Goal: Transaction & Acquisition: Purchase product/service

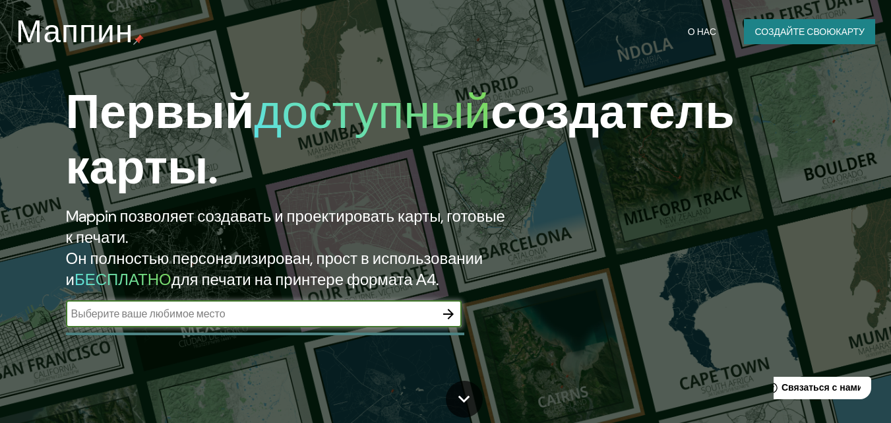
click at [447, 318] on icon "button" at bounding box center [448, 314] width 16 height 16
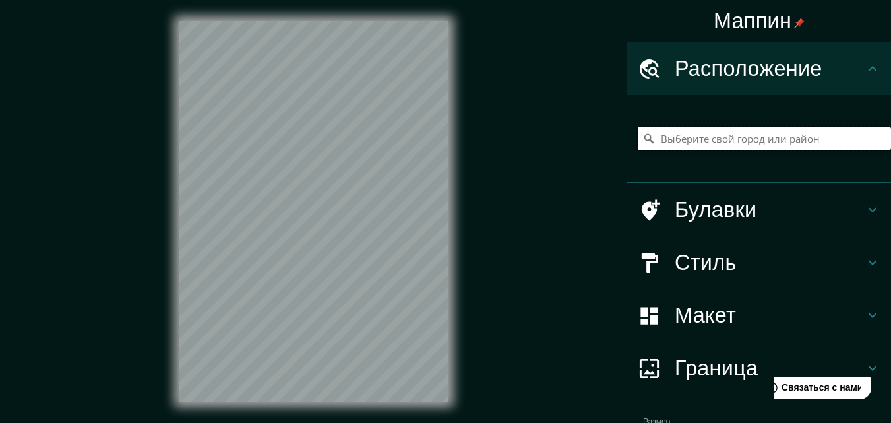
click at [664, 138] on input "Выберите свой город или район" at bounding box center [764, 139] width 253 height 24
paste input "Новокуйбышевск"
click at [668, 169] on div "Новокуйбышевск, Самарская область, Россия" at bounding box center [764, 138] width 253 height 66
click at [654, 162] on div "Новокуйбышевск, Самарская область, Россия" at bounding box center [764, 138] width 253 height 66
click at [858, 140] on input "Новокуйбышевск, Самарская область, Россия" at bounding box center [764, 139] width 253 height 24
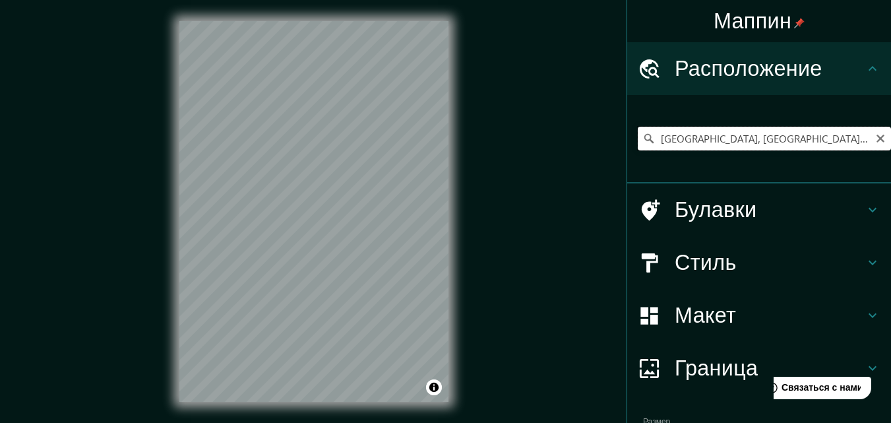
click at [853, 140] on input "Новокуйбышевск, Самарская область, Россия" at bounding box center [764, 139] width 253 height 24
click at [858, 139] on input "Новокуйбышевск, Самарская область, Россия" at bounding box center [764, 139] width 253 height 24
click at [856, 139] on input "Новокуйбышевск, Самарская область, Россия" at bounding box center [764, 139] width 253 height 24
click at [858, 139] on input "Новокуйбышевск, Самарская область, Россия" at bounding box center [764, 139] width 253 height 24
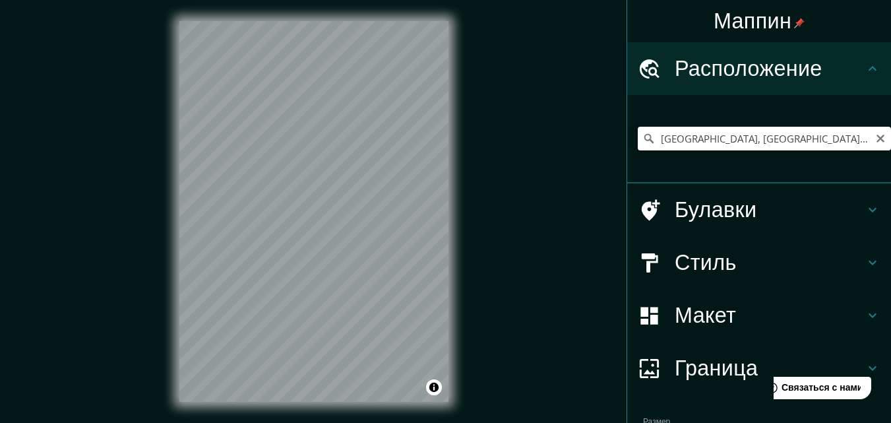
click at [858, 139] on input "Новокуйбышевск, Самарская область, Россия" at bounding box center [764, 139] width 253 height 24
drag, startPoint x: 851, startPoint y: 144, endPoint x: 616, endPoint y: 121, distance: 235.8
click at [616, 121] on div "Маппин Расположение Новокуйбышевск, Самарская область, Россия Булавки Стиль Мак…" at bounding box center [445, 222] width 891 height 444
click at [685, 138] on input "сНовокуйбышевск, Самарская область, Росия" at bounding box center [764, 139] width 253 height 24
click at [572, 170] on div "Маппин Расположение сНовокуйбышевск, Самарская область, Росия Булавки Стиль Мак…" at bounding box center [445, 222] width 891 height 444
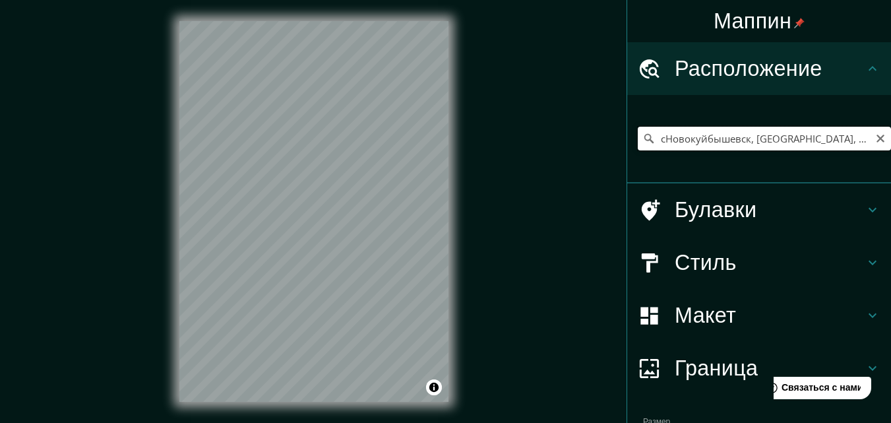
click at [655, 139] on input "сНовокуйбышевск, Самарская область, Росия" at bounding box center [764, 139] width 253 height 24
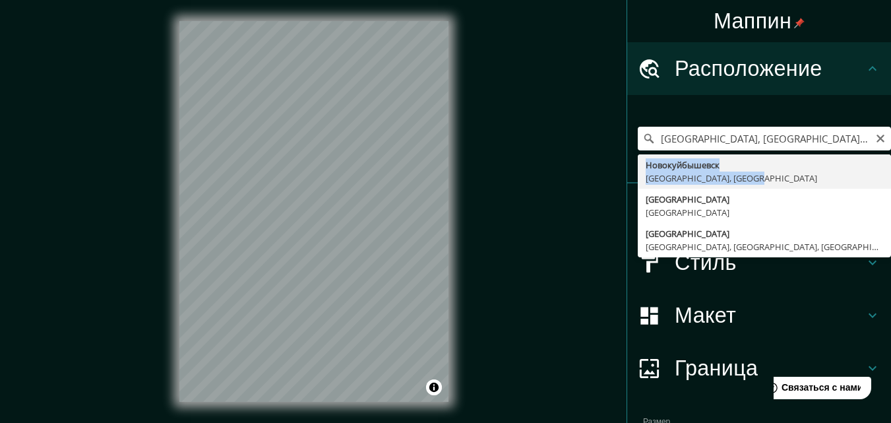
drag, startPoint x: 752, startPoint y: 177, endPoint x: 634, endPoint y: 162, distance: 118.3
type input "Новокуйбышевск, Самарская область, Россия"
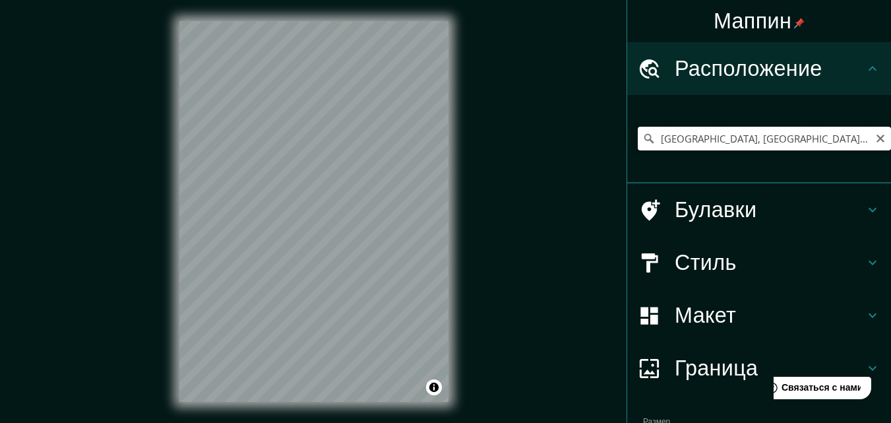
click at [721, 143] on input "Новокуйбышевск, Самарская область, Россия" at bounding box center [764, 139] width 253 height 24
click at [680, 141] on input "Новокуйбышевск, Самарская область, Россия" at bounding box center [764, 139] width 253 height 24
drag, startPoint x: 858, startPoint y: 140, endPoint x: 802, endPoint y: 137, distance: 56.1
click at [802, 137] on input "Новокуйбышевск, Самарская область, Россия" at bounding box center [764, 139] width 253 height 24
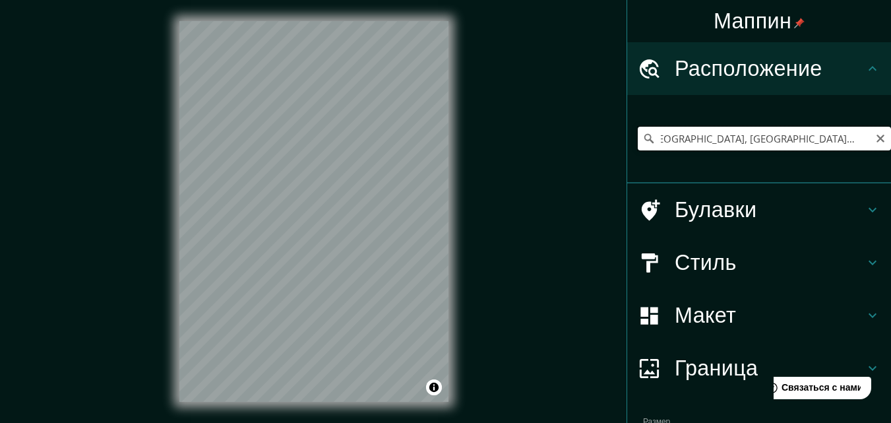
click at [856, 141] on input "Новокуйбышевск, Самарская область, Россия" at bounding box center [764, 139] width 253 height 24
drag, startPoint x: 856, startPoint y: 141, endPoint x: 650, endPoint y: 142, distance: 205.7
click at [650, 142] on input "Новокуйбышевск, Самарская область, Россия" at bounding box center [764, 139] width 253 height 24
click at [868, 262] on icon at bounding box center [872, 262] width 8 height 5
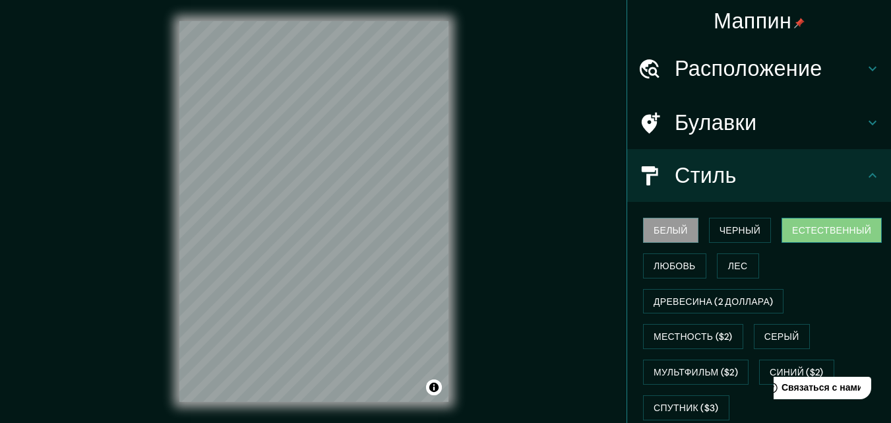
click at [817, 226] on font "Естественный" at bounding box center [831, 230] width 79 height 12
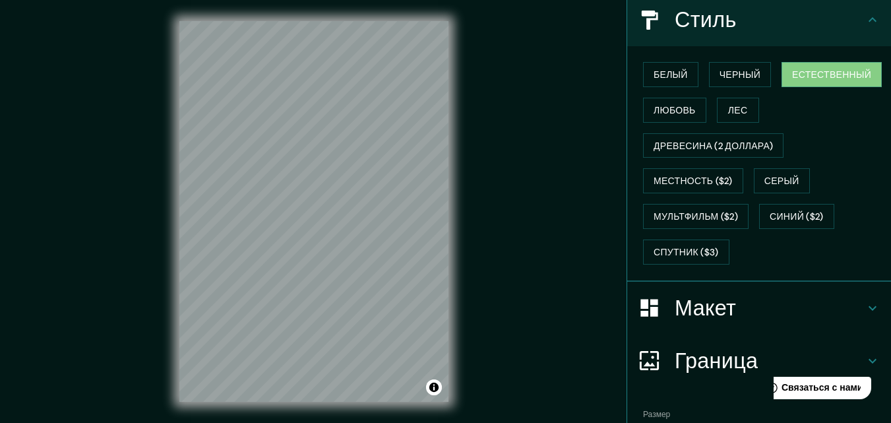
scroll to position [230, 0]
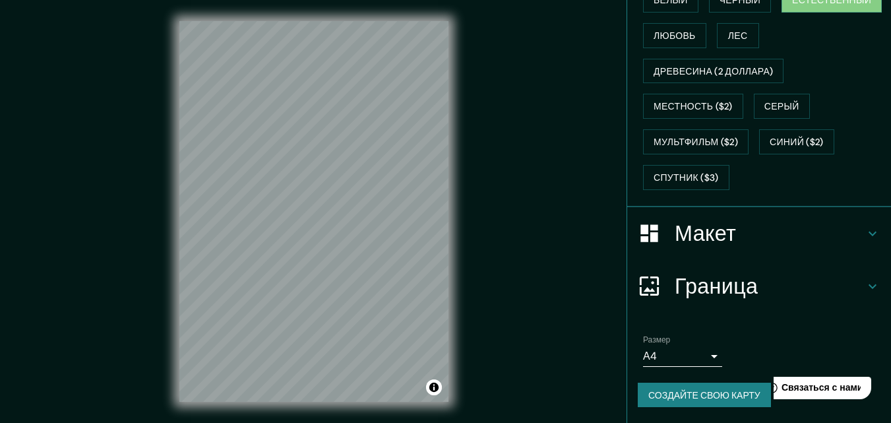
click at [864, 231] on icon at bounding box center [872, 233] width 16 height 16
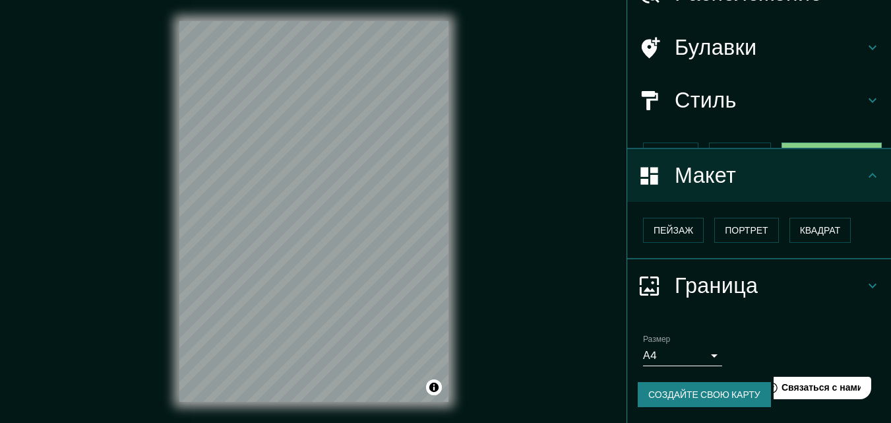
scroll to position [53, 0]
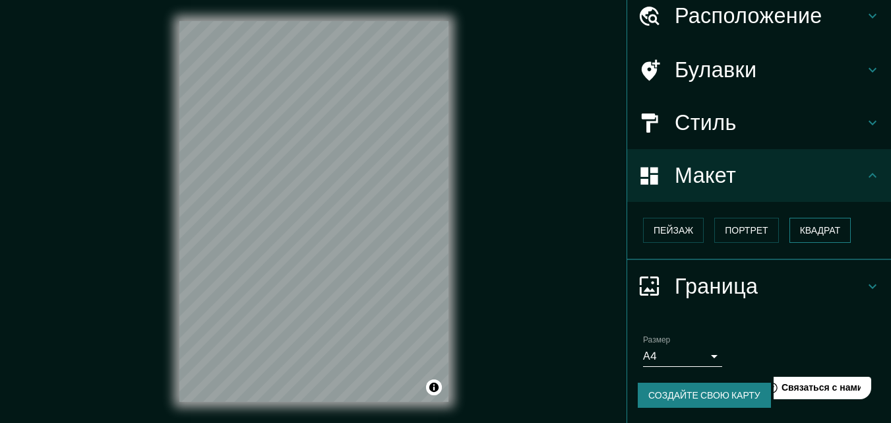
click at [801, 232] on font "Квадрат" at bounding box center [820, 230] width 41 height 12
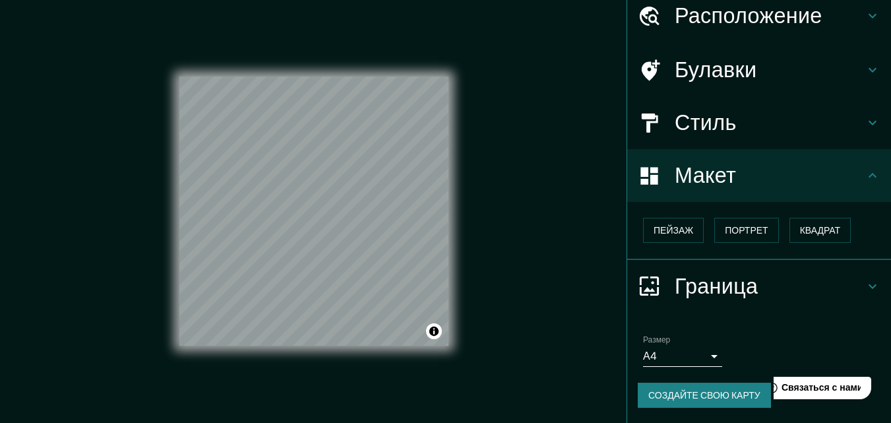
click at [864, 284] on icon at bounding box center [872, 286] width 16 height 16
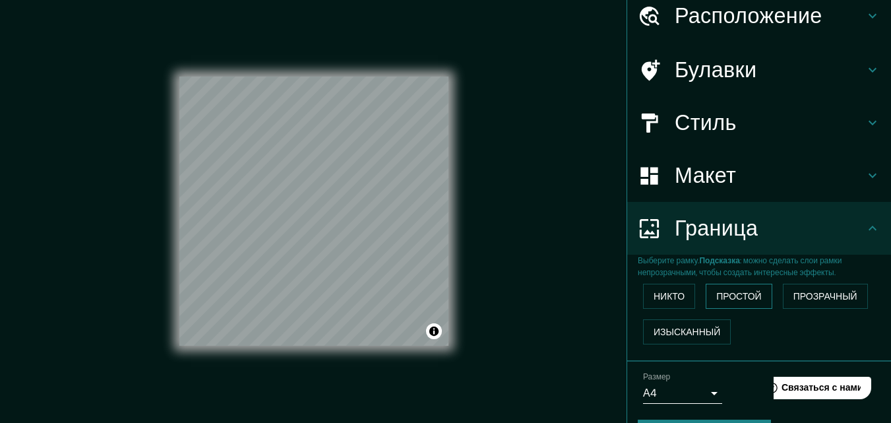
scroll to position [90, 0]
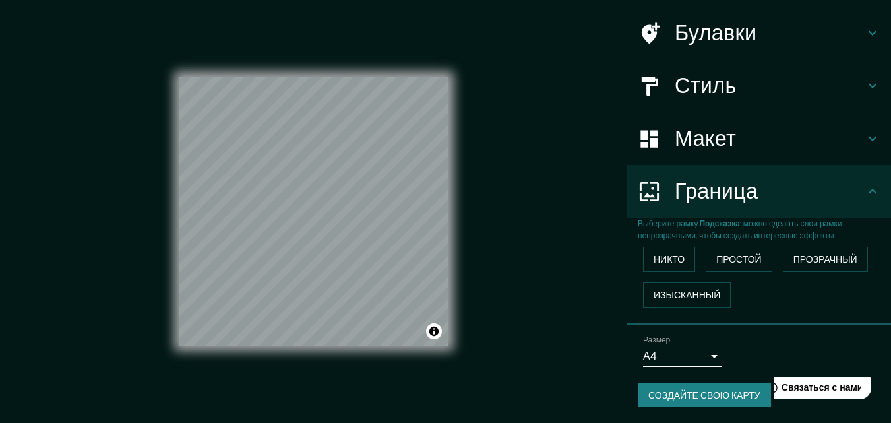
click at [702, 355] on body "Маппин Расположение Новокуйбышевск, Самарская область, Россия Булавки Стиль Мак…" at bounding box center [445, 211] width 891 height 423
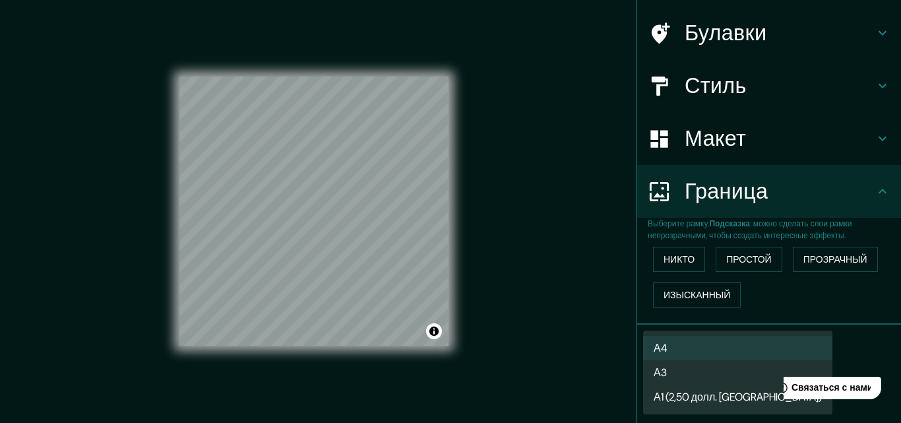
click at [669, 373] on li "А3" at bounding box center [737, 372] width 189 height 24
type input "a4"
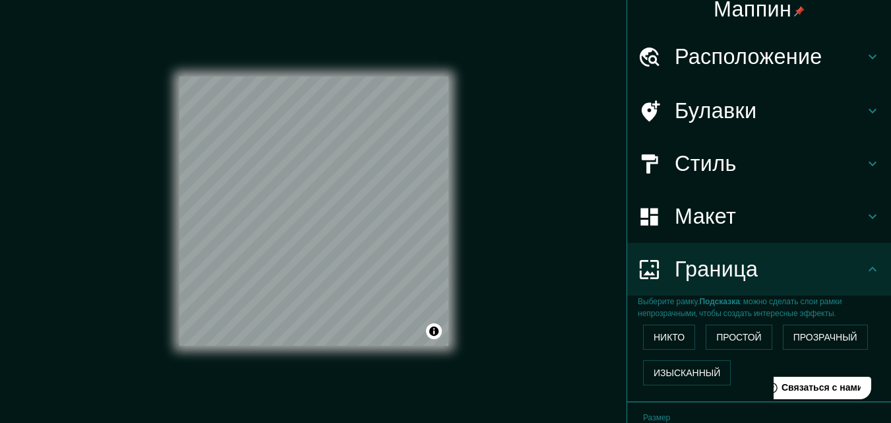
scroll to position [0, 0]
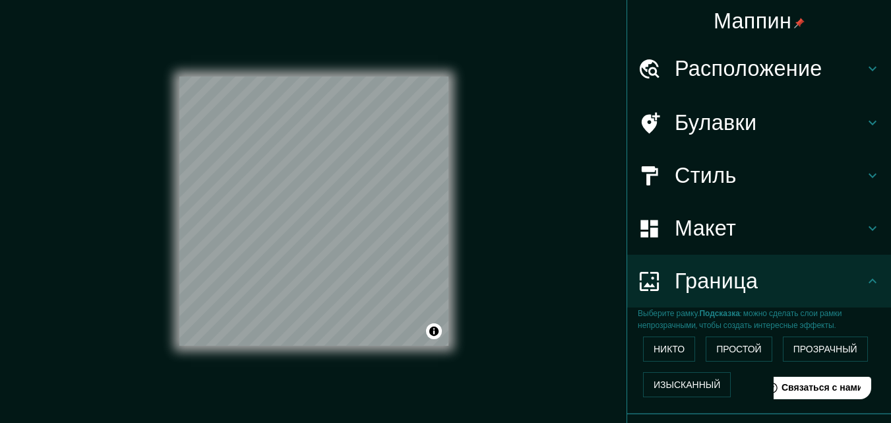
click at [864, 230] on icon at bounding box center [872, 228] width 16 height 16
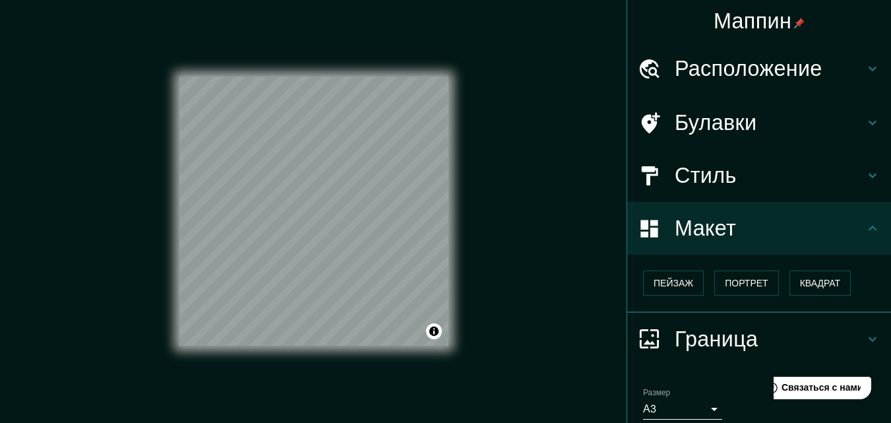
click at [861, 167] on div "Стиль" at bounding box center [759, 175] width 264 height 53
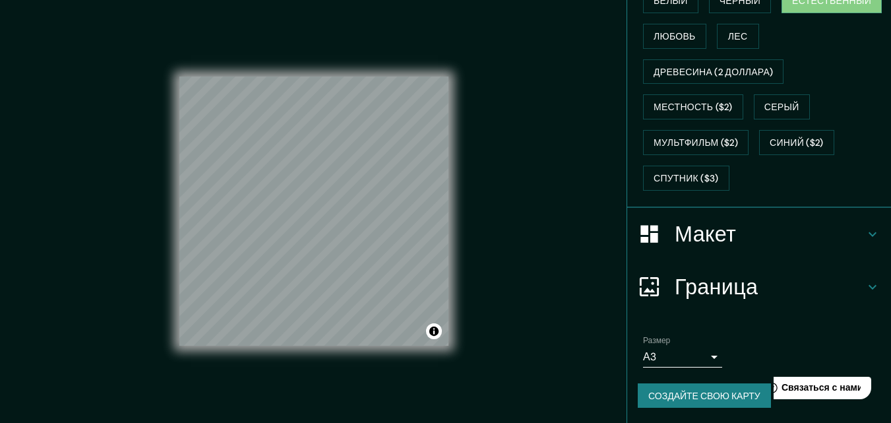
scroll to position [230, 0]
click at [781, 139] on font "Синий ($2)" at bounding box center [795, 142] width 53 height 12
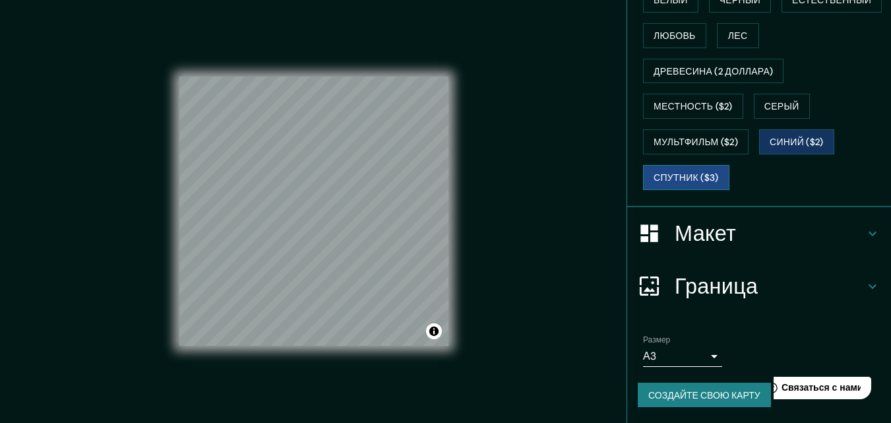
click at [663, 181] on font "Спутник ($3)" at bounding box center [685, 177] width 65 height 12
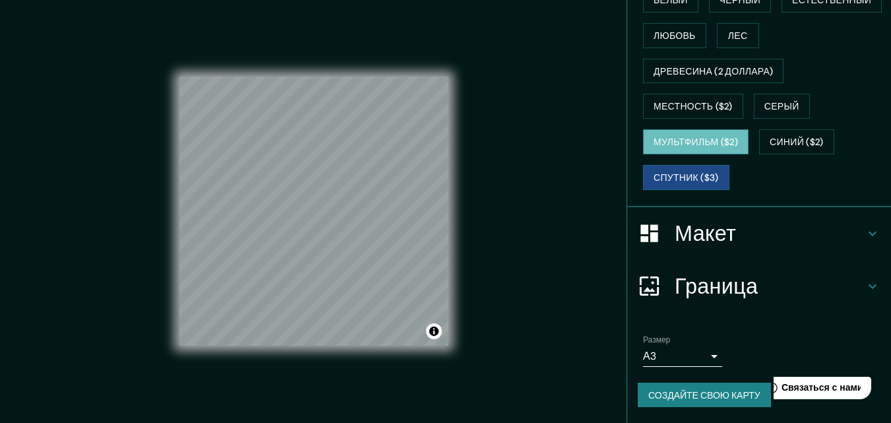
click at [682, 148] on font "Мультфильм ($2)" at bounding box center [695, 142] width 84 height 12
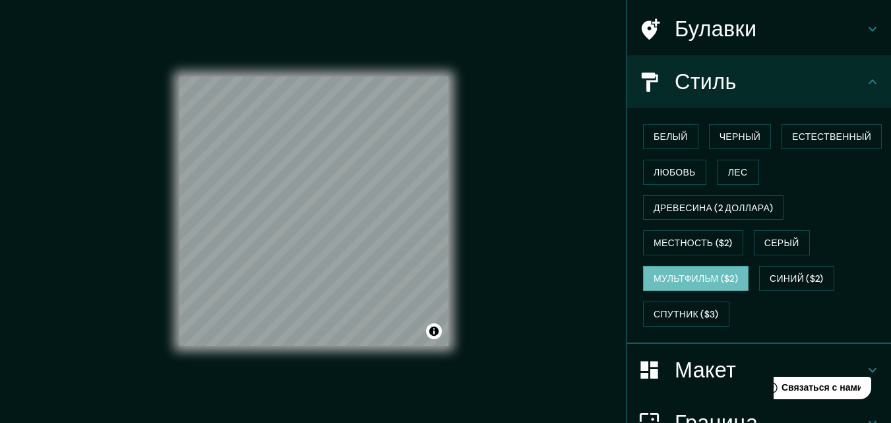
scroll to position [61, 0]
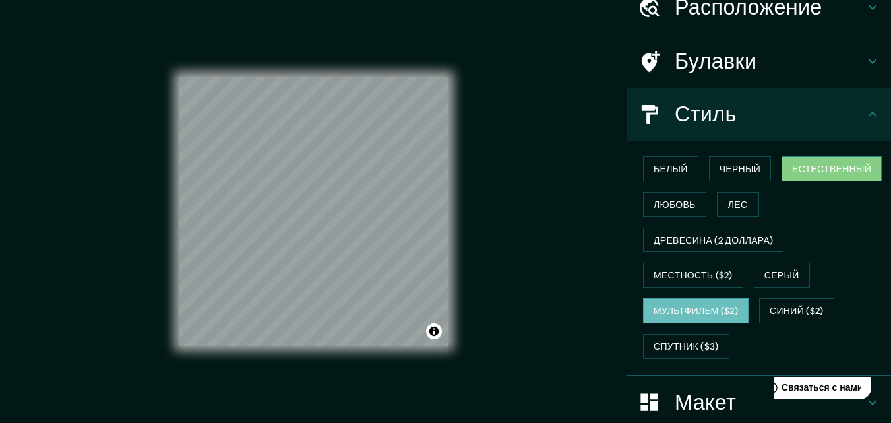
click at [822, 171] on font "Естественный" at bounding box center [831, 169] width 79 height 12
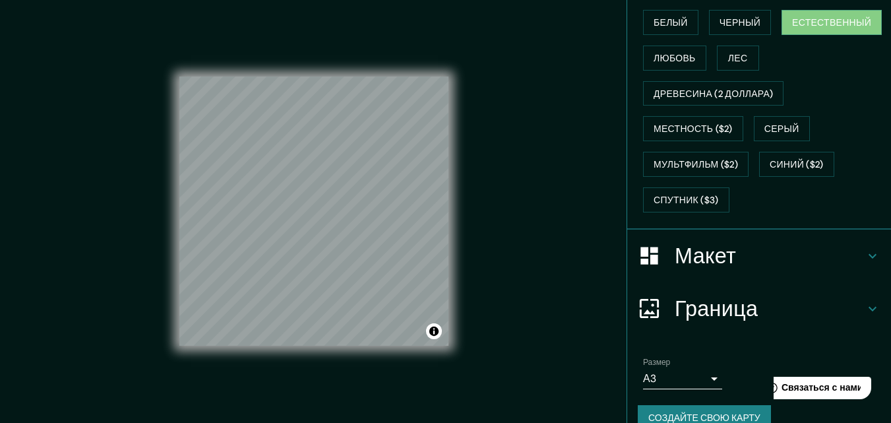
scroll to position [230, 0]
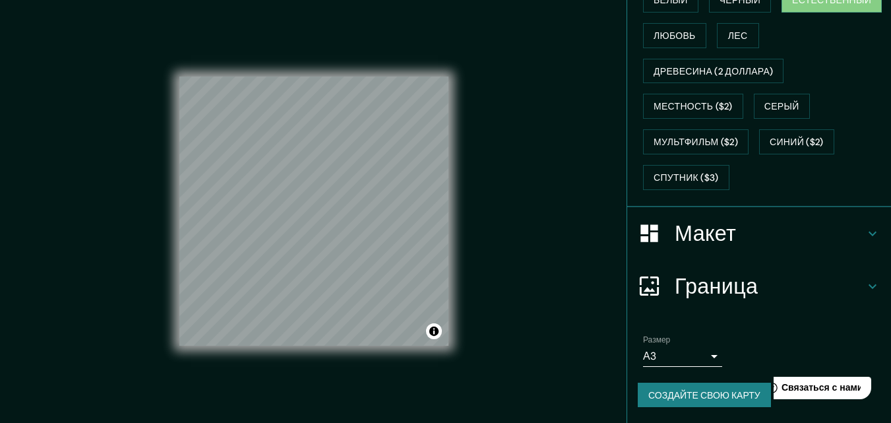
click at [695, 393] on font "Создайте свою карту" at bounding box center [704, 395] width 112 height 12
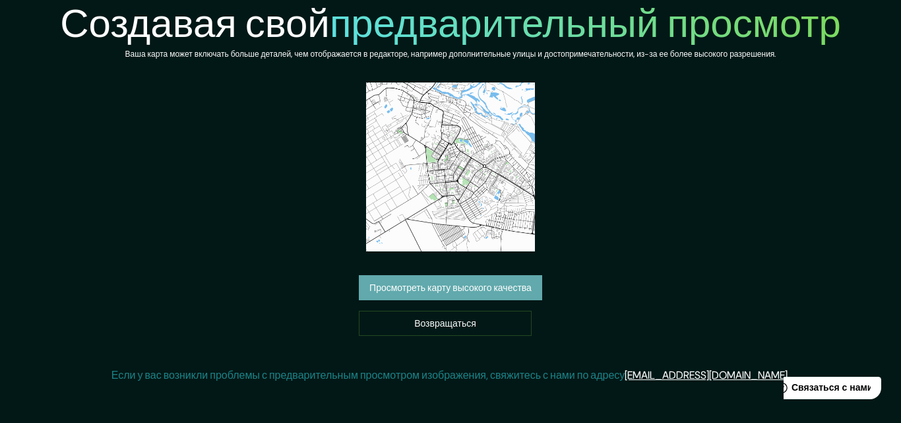
click at [425, 295] on font "Просмотреть карту высокого качества" at bounding box center [450, 287] width 162 height 17
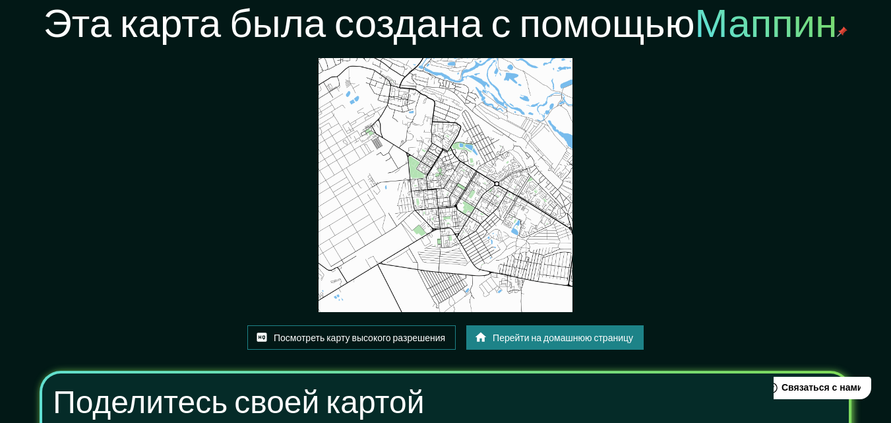
click at [347, 340] on font "Посмотреть карту высокого разрешения" at bounding box center [359, 338] width 171 height 12
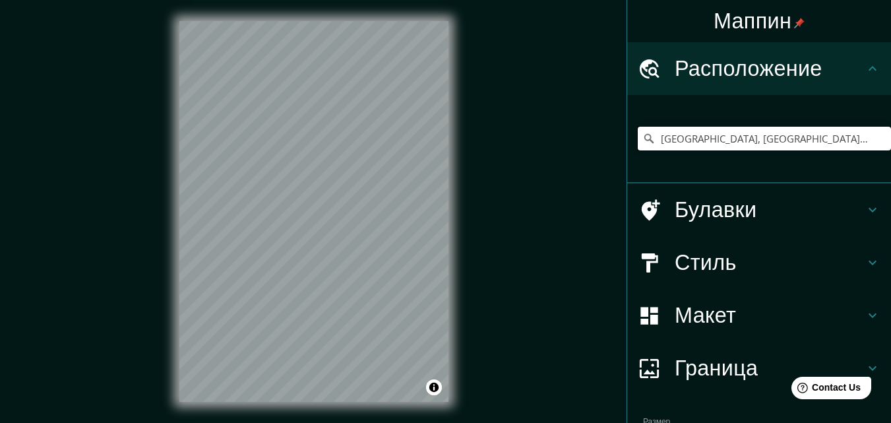
click at [848, 141] on input "[GEOGRAPHIC_DATA], [GEOGRAPHIC_DATA], [GEOGRAPHIC_DATA]" at bounding box center [764, 139] width 253 height 24
click at [856, 141] on input "Новокуйбышевск, Самарская область, Россия" at bounding box center [764, 139] width 253 height 24
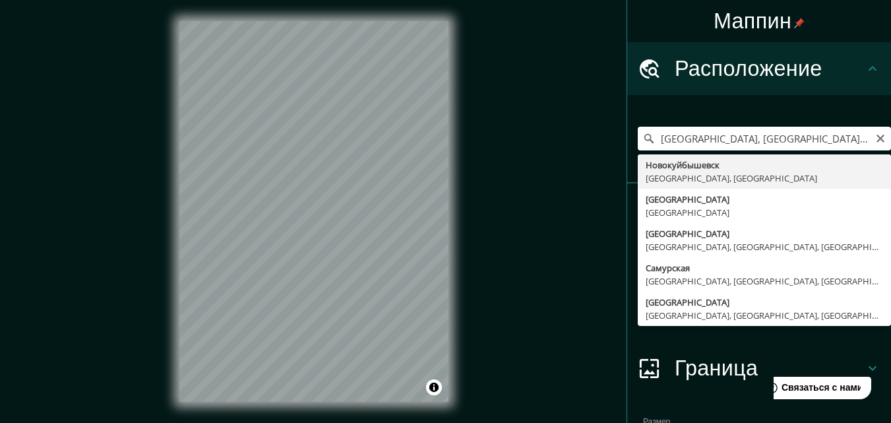
type input "Новокуйбышевск, Самарская область, Россия"
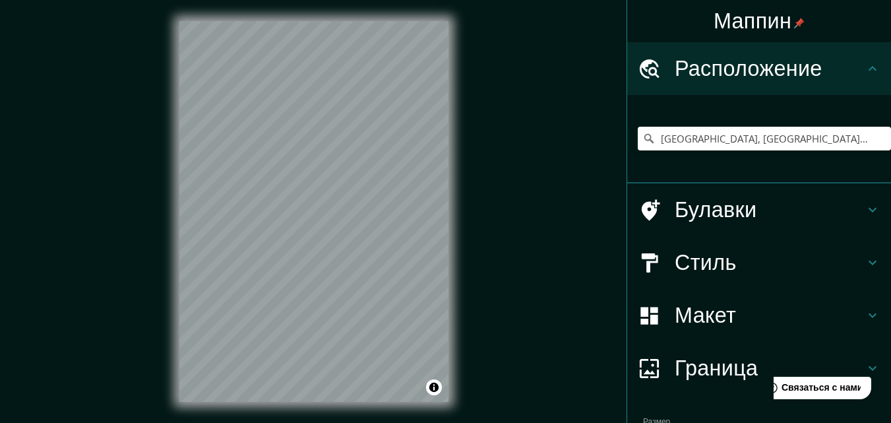
click at [868, 212] on icon at bounding box center [872, 210] width 8 height 5
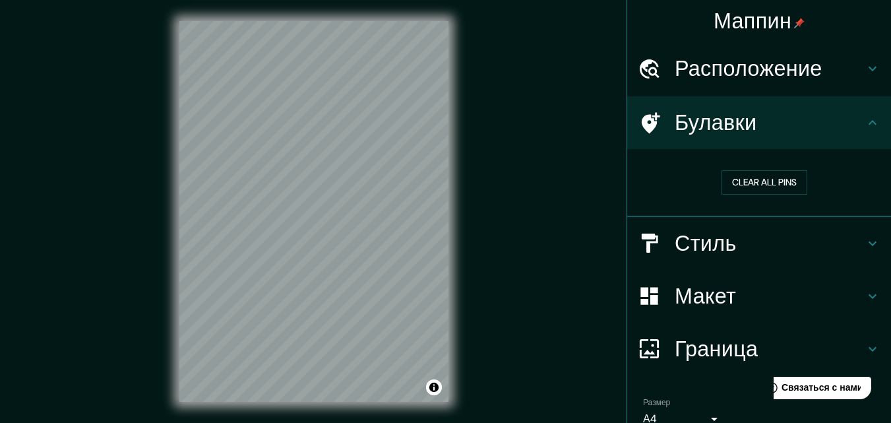
click at [864, 245] on icon at bounding box center [872, 243] width 16 height 16
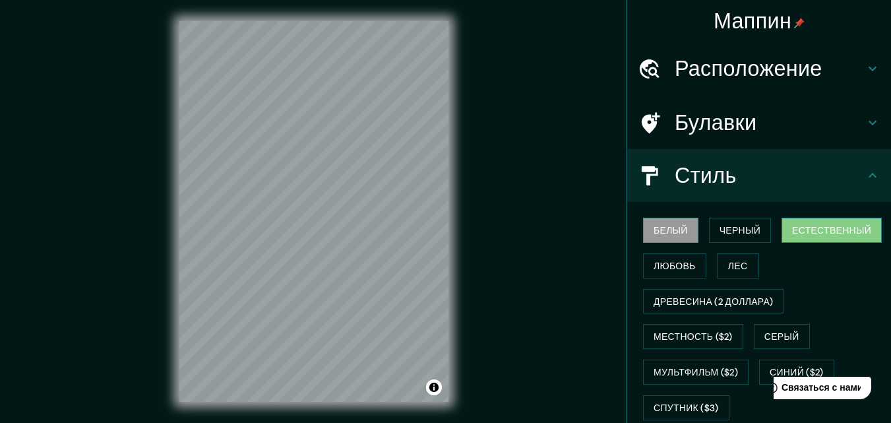
click at [818, 233] on font "Естественный" at bounding box center [831, 230] width 79 height 12
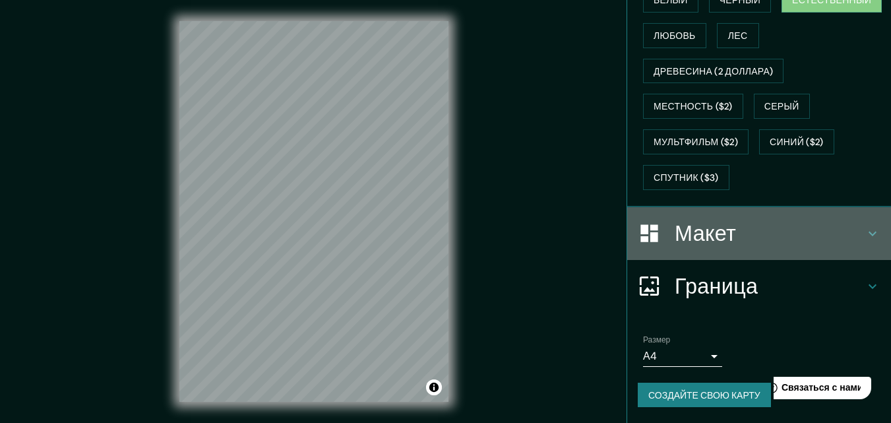
click at [864, 232] on icon at bounding box center [872, 233] width 16 height 16
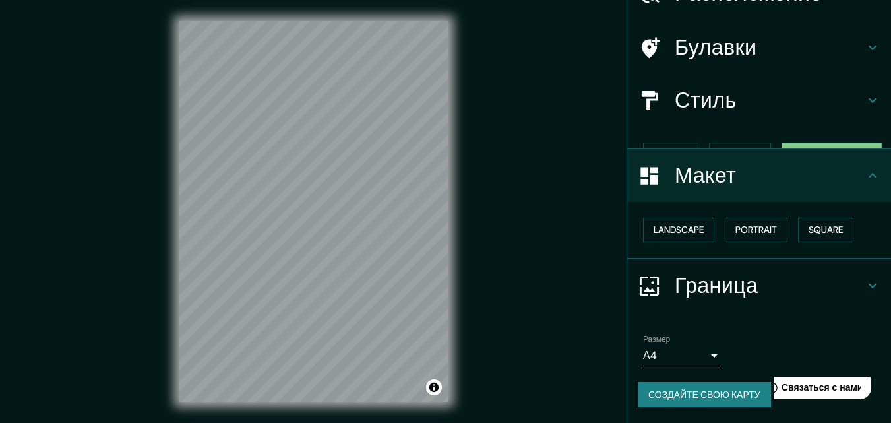
scroll to position [53, 0]
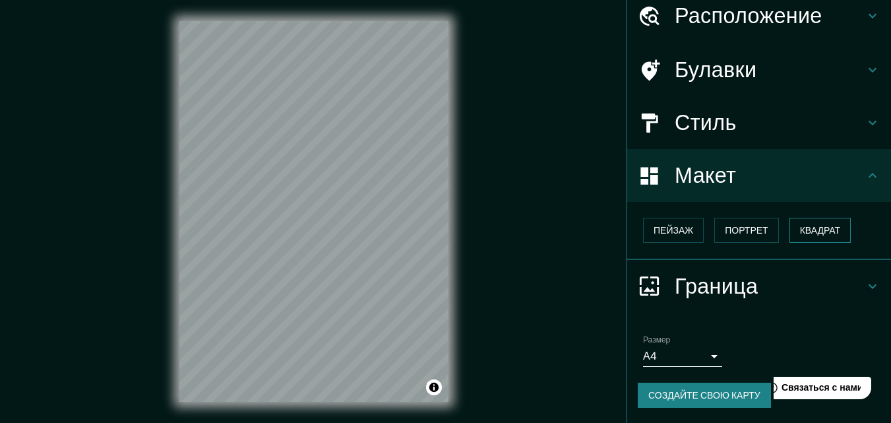
click at [812, 230] on font "Квадрат" at bounding box center [820, 230] width 41 height 12
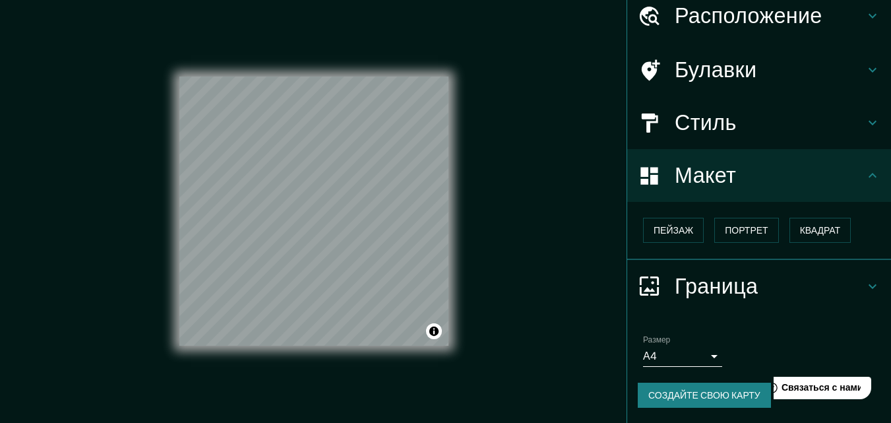
click at [699, 365] on body "Маппин Расположение Новокуйбышевск, Самарская область, Россия Булавки Стиль Мак…" at bounding box center [445, 211] width 891 height 423
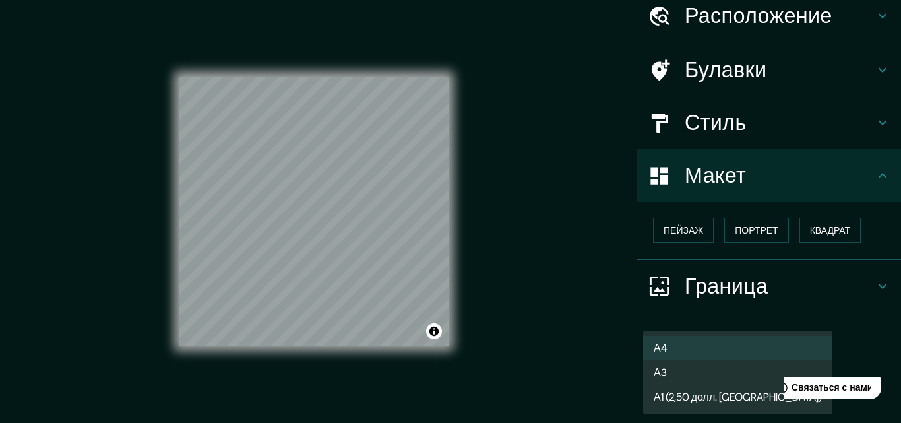
click at [667, 371] on li "А3" at bounding box center [737, 372] width 189 height 24
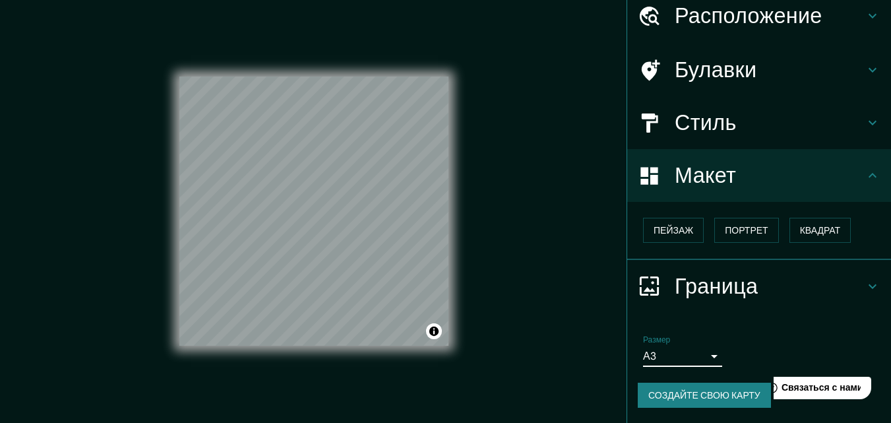
click at [699, 397] on font "Создайте свою карту" at bounding box center [704, 395] width 112 height 12
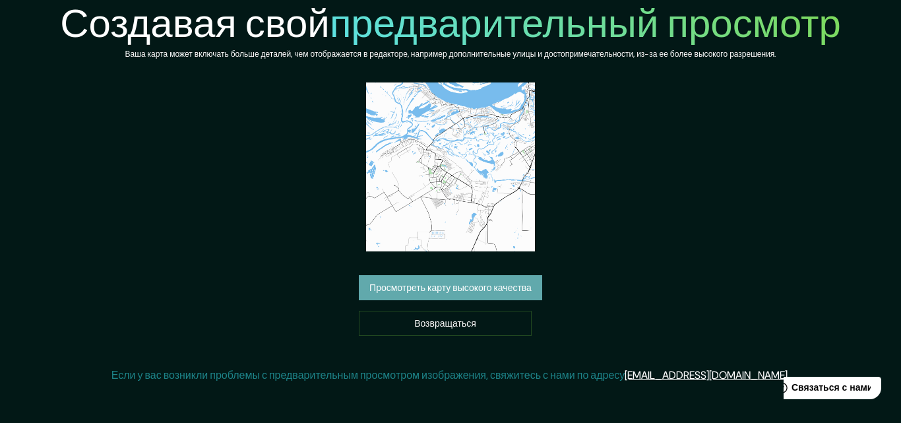
click at [480, 291] on font "Просмотреть карту высокого качества" at bounding box center [450, 288] width 162 height 12
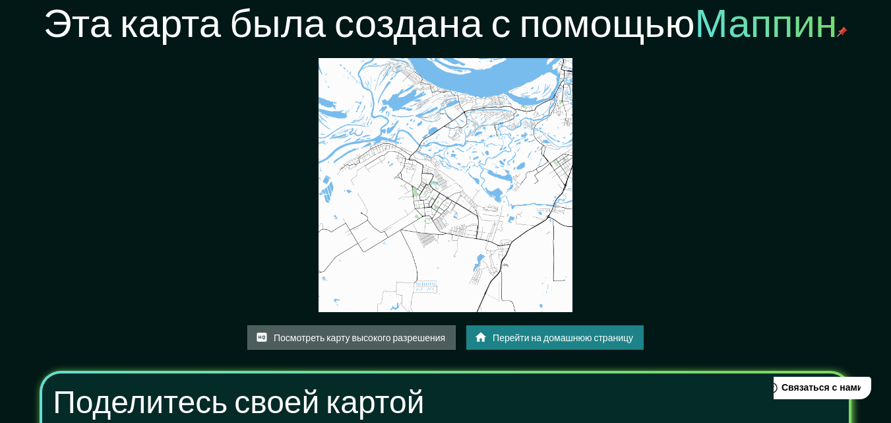
click at [410, 340] on font "Посмотреть карту высокого разрешения" at bounding box center [359, 338] width 171 height 12
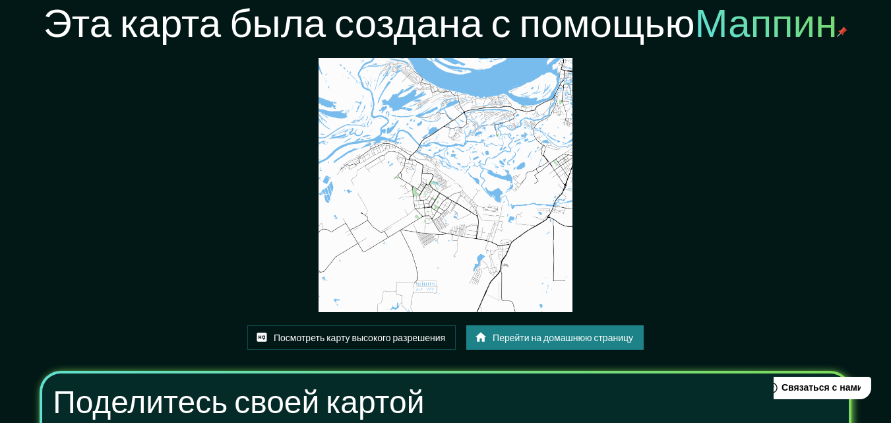
click at [522, 336] on font "Перейти на домашнюю страницу" at bounding box center [563, 338] width 140 height 12
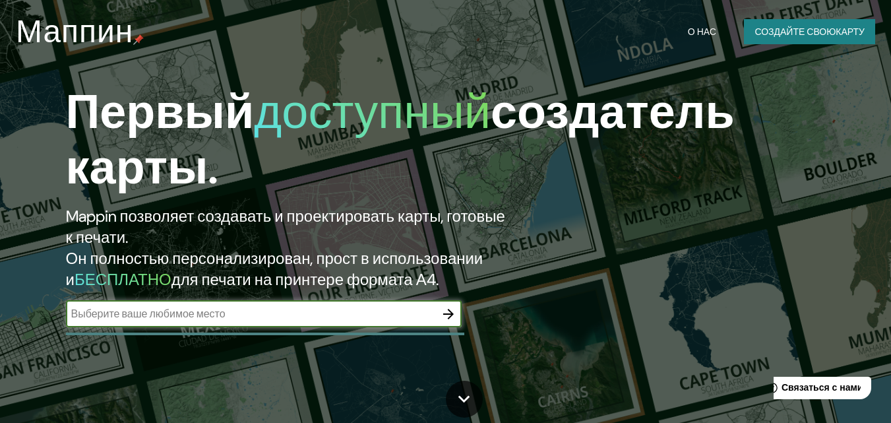
click at [448, 319] on icon "button" at bounding box center [448, 314] width 16 height 16
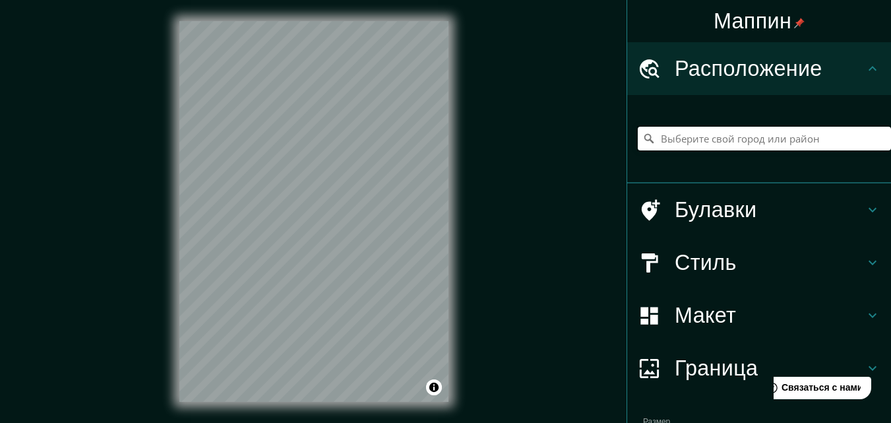
click at [656, 140] on input "Выберите свой город или район" at bounding box center [764, 139] width 253 height 24
paste input "Бердск"
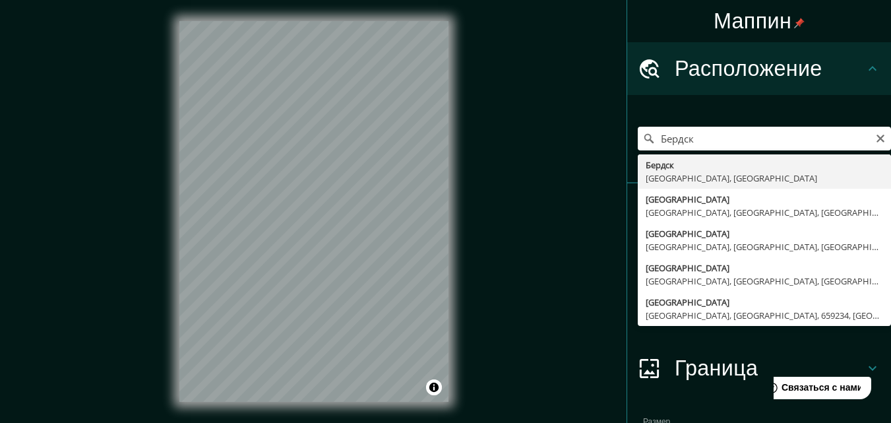
type input "Бердск, Новосибирская область, Россия"
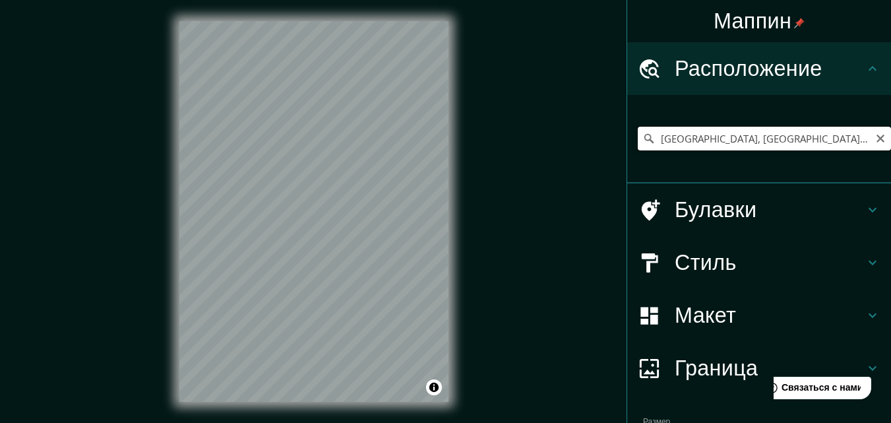
drag, startPoint x: 846, startPoint y: 141, endPoint x: 653, endPoint y: 138, distance: 192.6
click at [653, 138] on input "Бердск, Новосибирская область, Россия" at bounding box center [764, 139] width 253 height 24
click at [870, 260] on div "Стиль" at bounding box center [759, 262] width 264 height 53
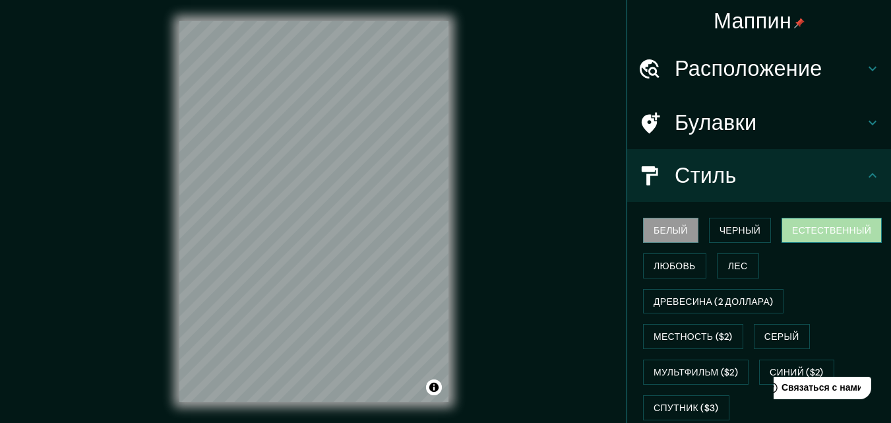
click at [813, 227] on font "Естественный" at bounding box center [831, 230] width 79 height 12
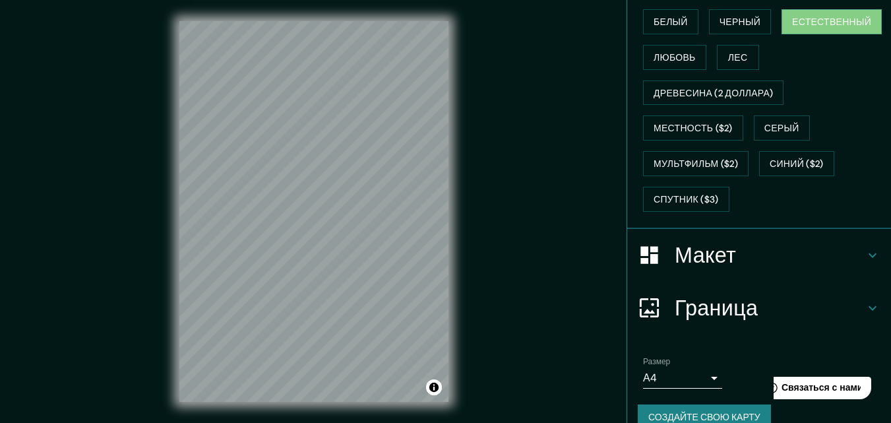
scroll to position [210, 0]
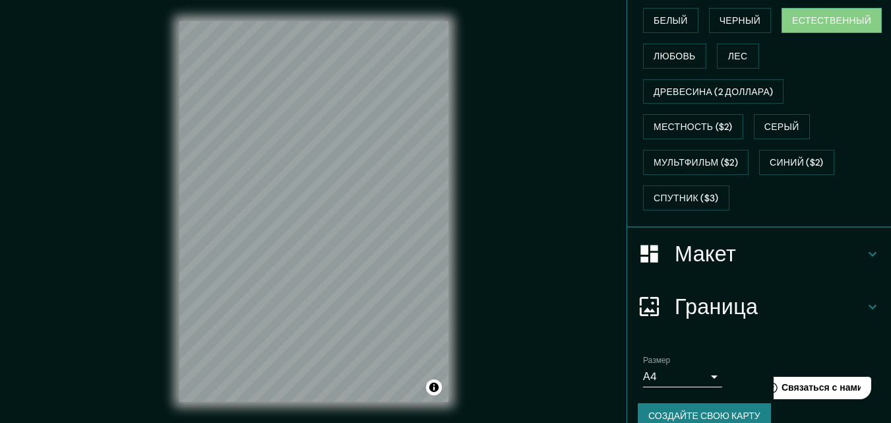
click at [864, 251] on icon at bounding box center [872, 254] width 16 height 16
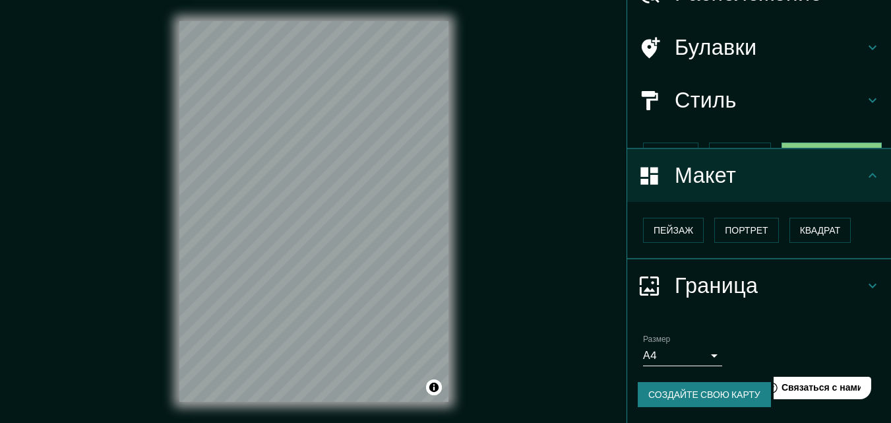
scroll to position [53, 0]
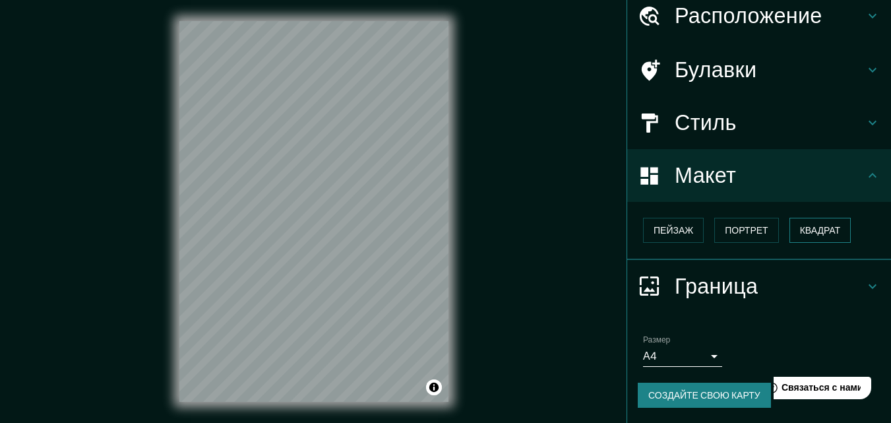
click at [806, 237] on font "Квадрат" at bounding box center [820, 230] width 41 height 17
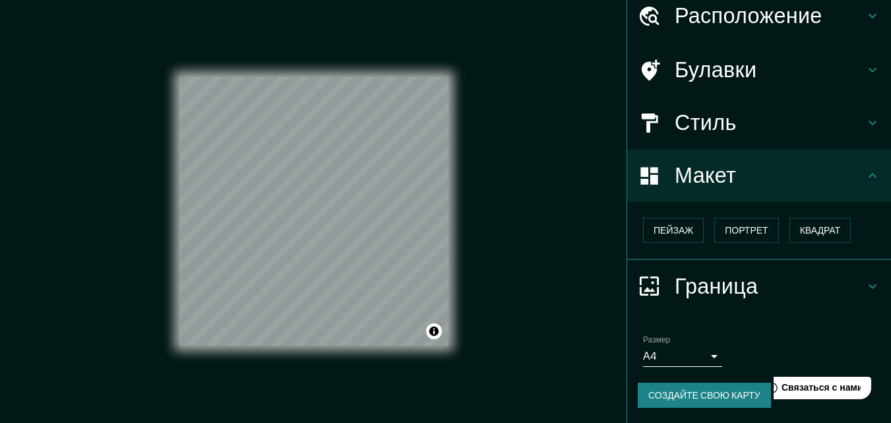
click at [701, 355] on body "Маппин Расположение Бердск, Новосибирская область, Россия Булавки Стиль Макет П…" at bounding box center [445, 211] width 891 height 423
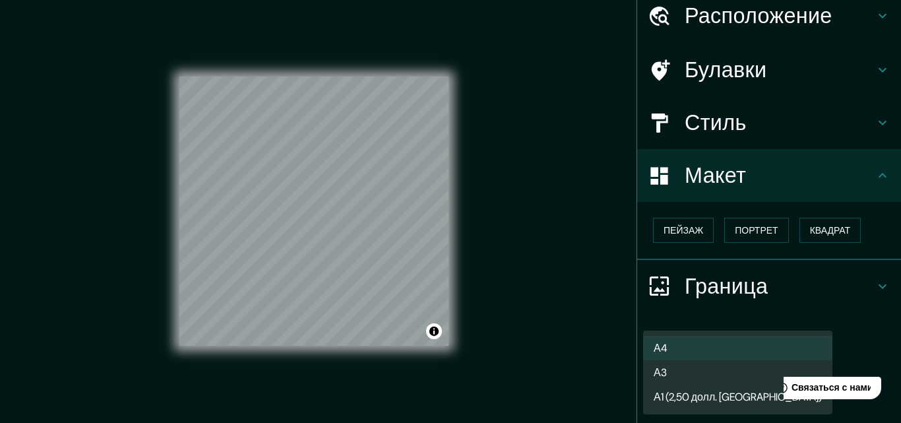
click at [674, 372] on li "А3" at bounding box center [737, 372] width 189 height 24
type input "a4"
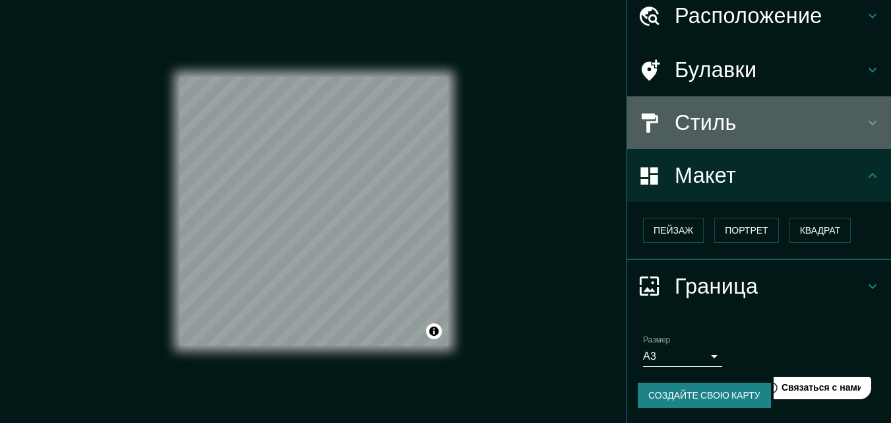
click at [864, 121] on icon at bounding box center [872, 123] width 16 height 16
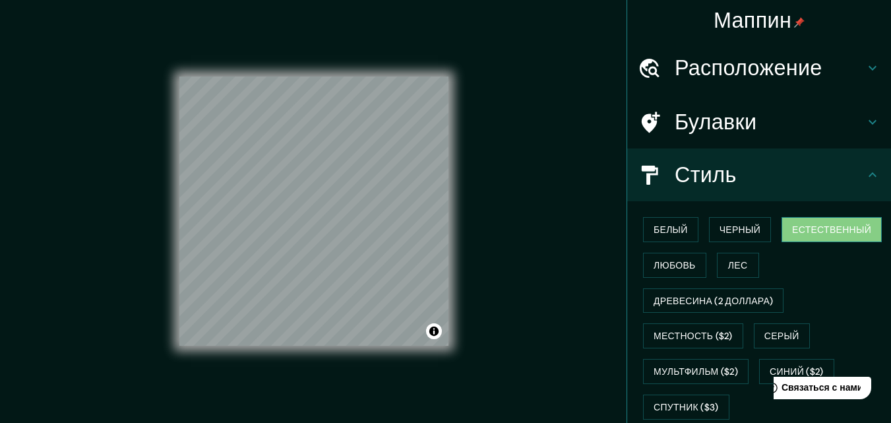
scroll to position [0, 0]
click at [759, 369] on button "Синий ($2)" at bounding box center [796, 371] width 75 height 25
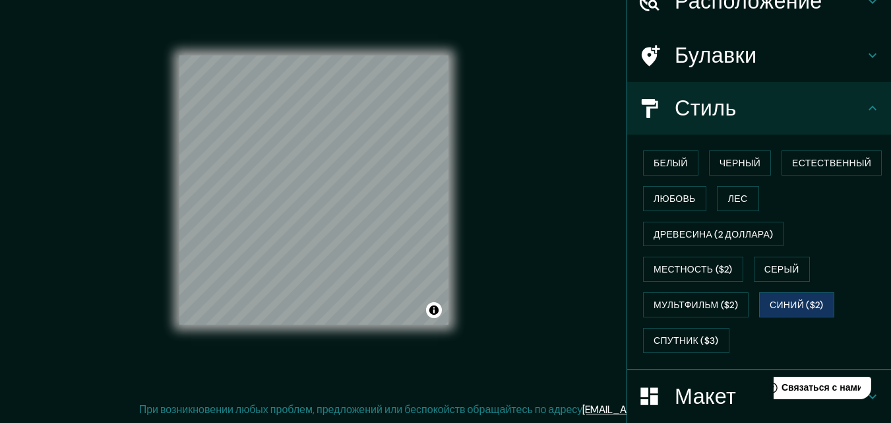
scroll to position [68, 0]
click at [682, 299] on font "Мультфильм ($2)" at bounding box center [695, 304] width 84 height 12
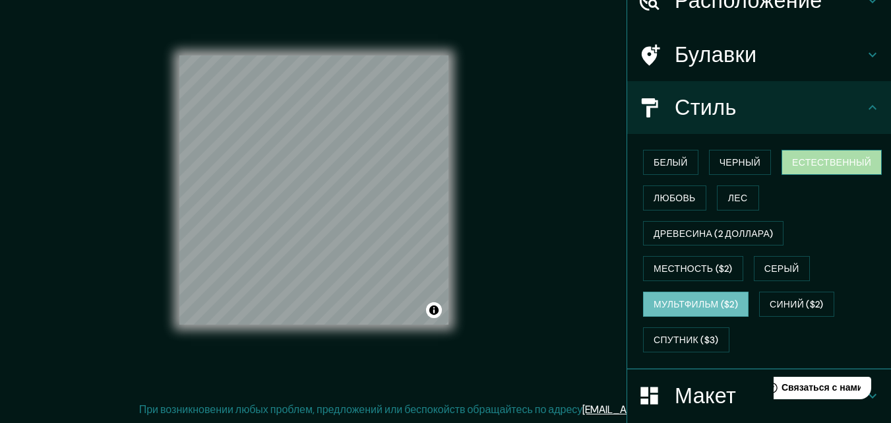
click at [828, 165] on font "Естественный" at bounding box center [831, 162] width 79 height 12
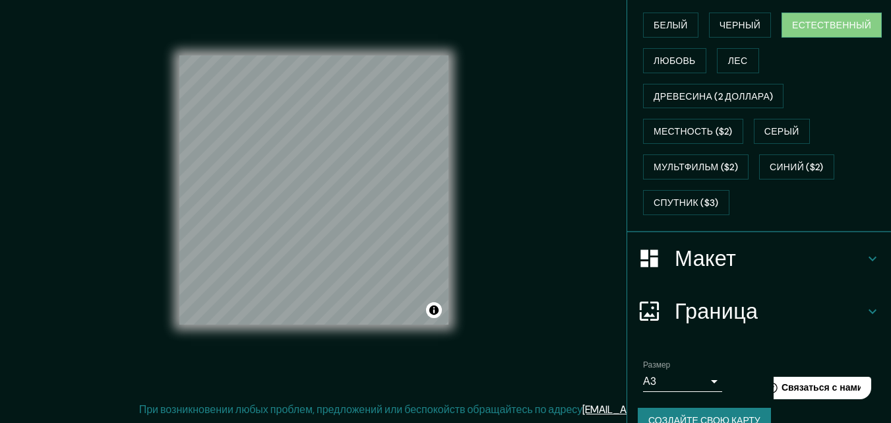
scroll to position [230, 0]
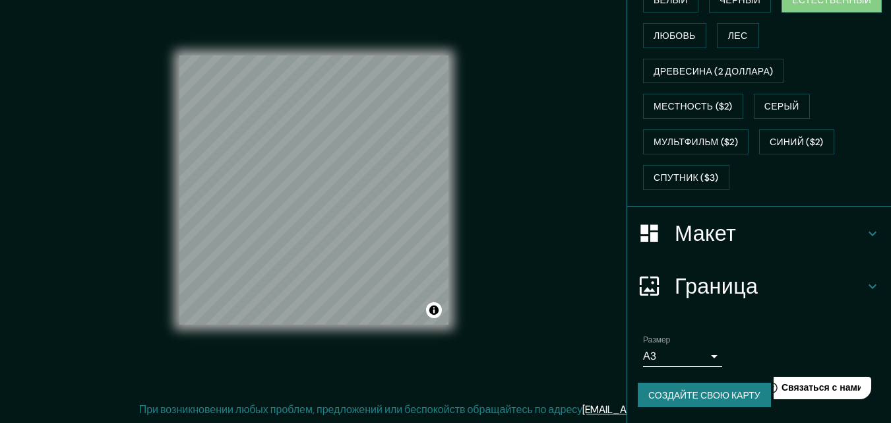
click at [698, 388] on font "Создайте свою карту" at bounding box center [704, 394] width 112 height 17
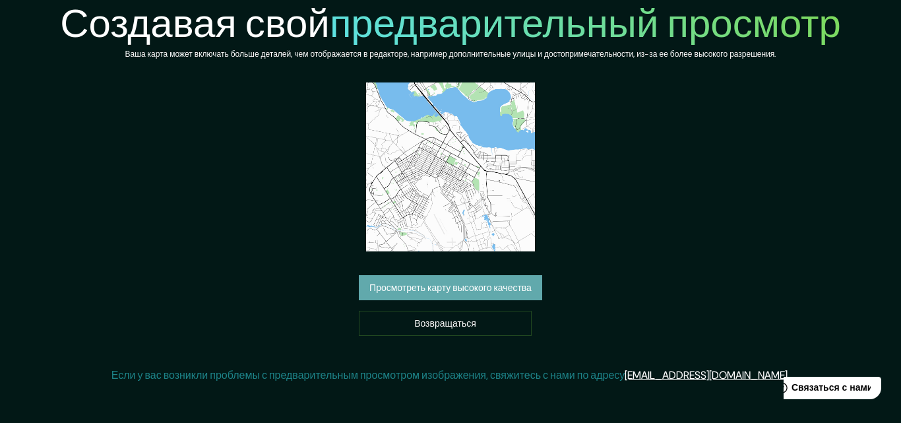
click at [440, 289] on font "Просмотреть карту высокого качества" at bounding box center [450, 288] width 162 height 12
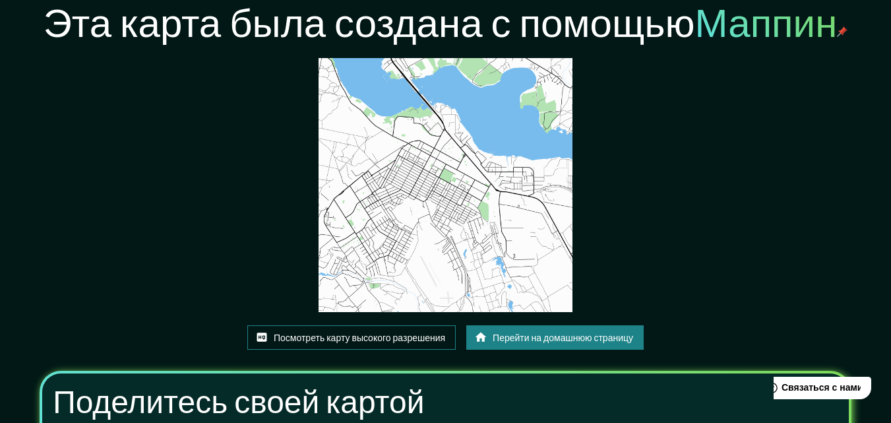
drag, startPoint x: 446, startPoint y: 192, endPoint x: 380, endPoint y: 335, distance: 157.5
click at [380, 335] on font "Посмотреть карту высокого разрешения" at bounding box center [359, 338] width 171 height 12
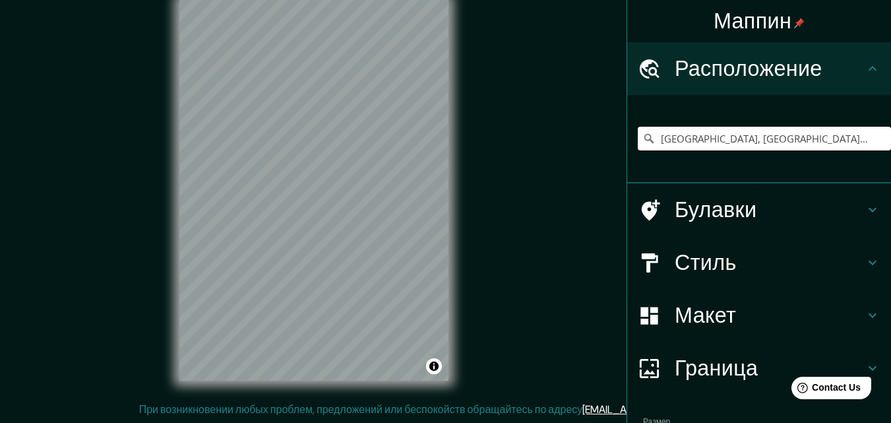
click at [802, 138] on input "Бердск, Новосибирская область, Россия" at bounding box center [764, 139] width 253 height 24
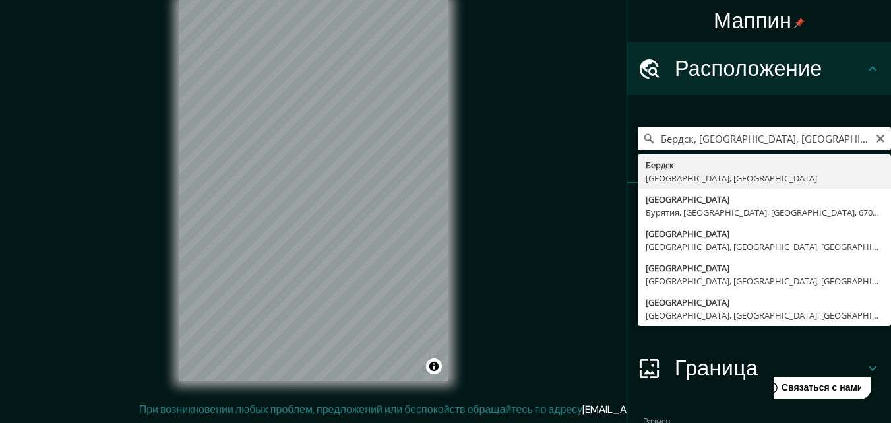
type input "Бердск, Новосибирская область, Россия"
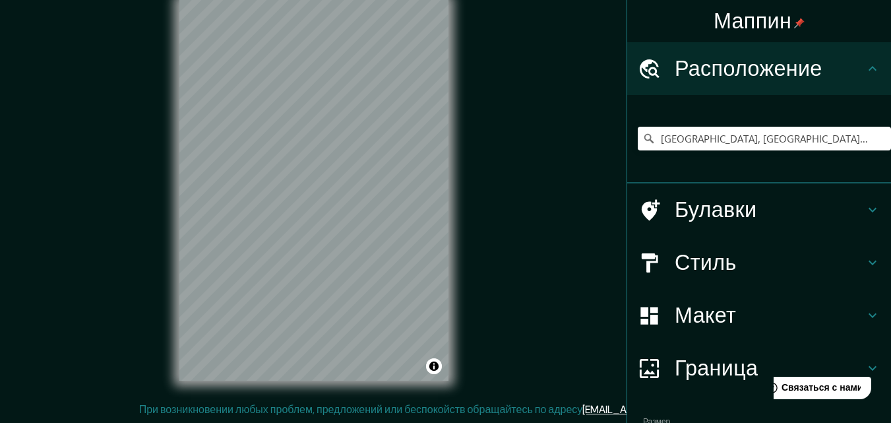
click at [864, 265] on icon at bounding box center [872, 263] width 16 height 16
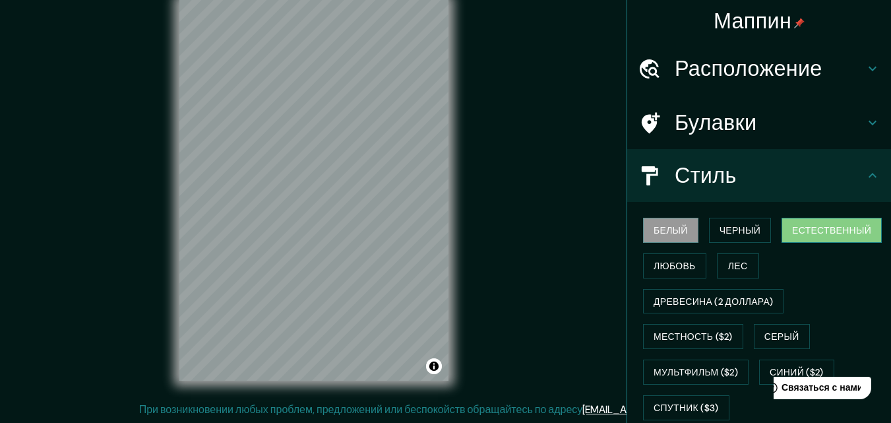
click at [827, 233] on font "Естественный" at bounding box center [831, 230] width 79 height 12
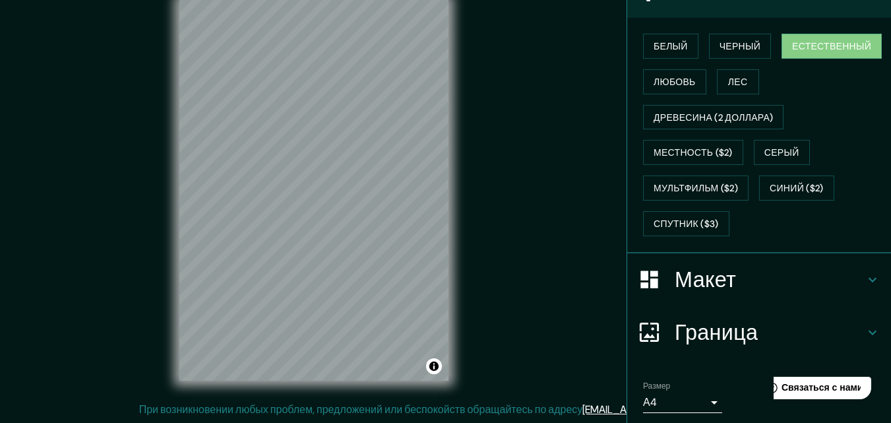
scroll to position [196, 0]
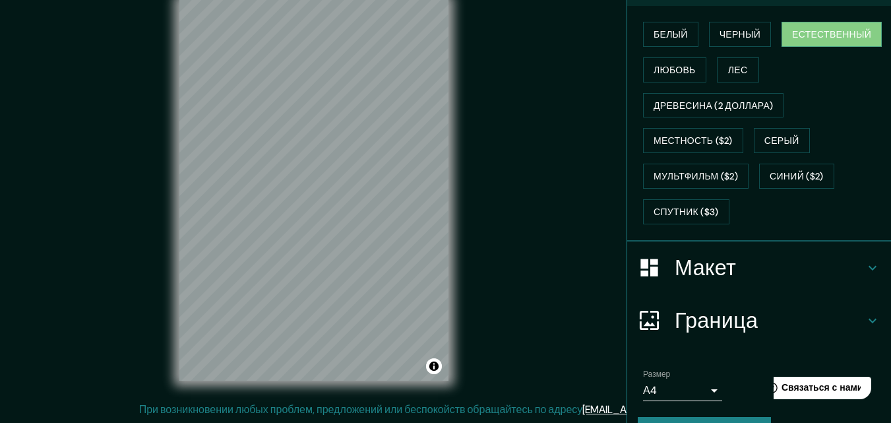
click at [864, 264] on icon at bounding box center [872, 268] width 16 height 16
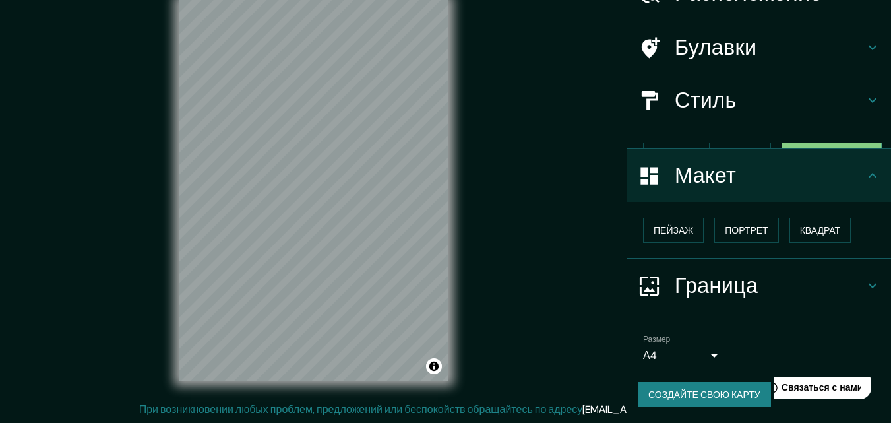
scroll to position [53, 0]
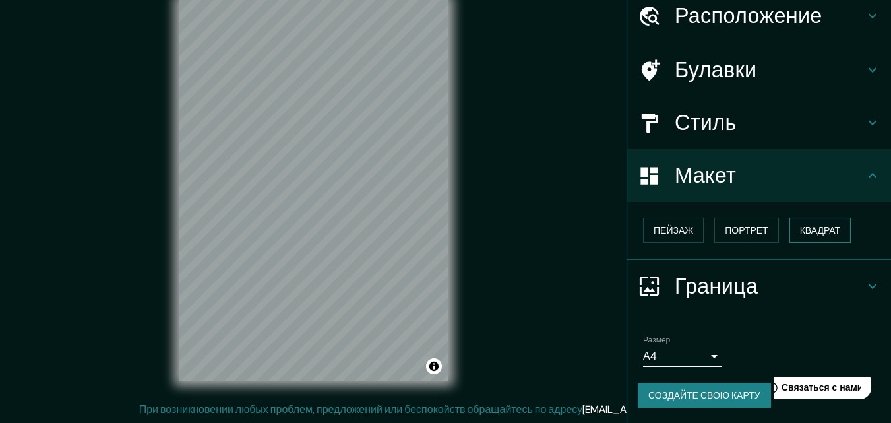
click at [819, 233] on font "Квадрат" at bounding box center [820, 230] width 41 height 12
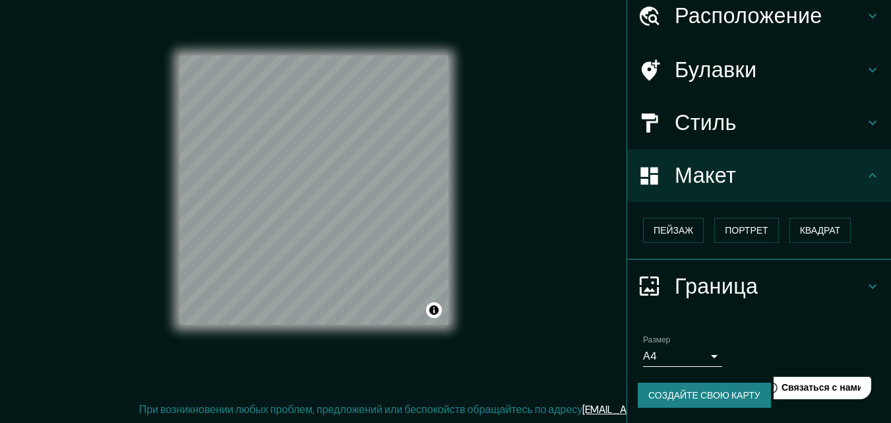
click at [699, 361] on body "Маппин Расположение Бердск, Новосибирская область, Россия Булавки Стиль Макет П…" at bounding box center [445, 190] width 891 height 423
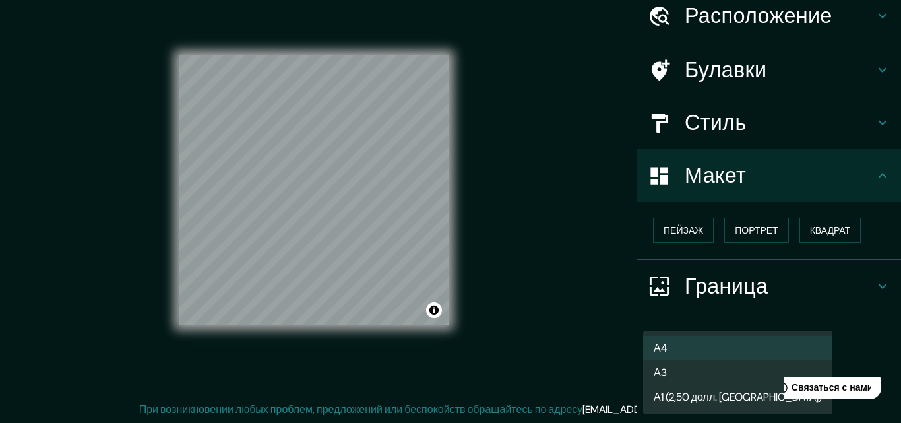
click at [663, 368] on font "А3" at bounding box center [659, 372] width 13 height 14
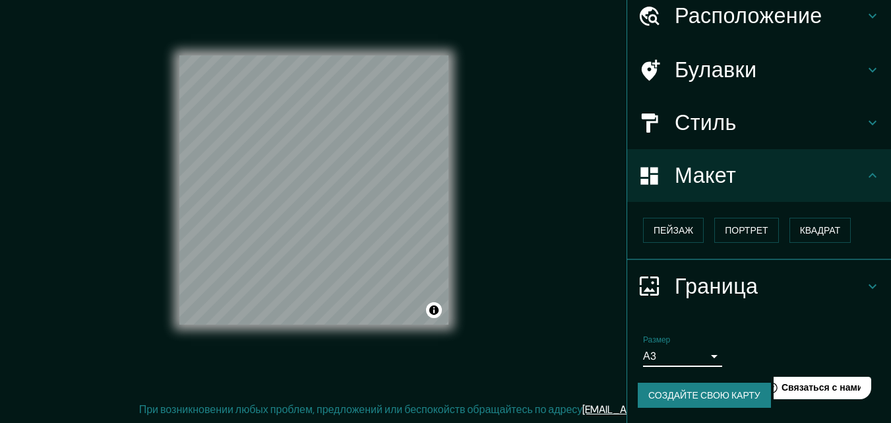
click at [692, 392] on font "Создайте свою карту" at bounding box center [704, 395] width 112 height 12
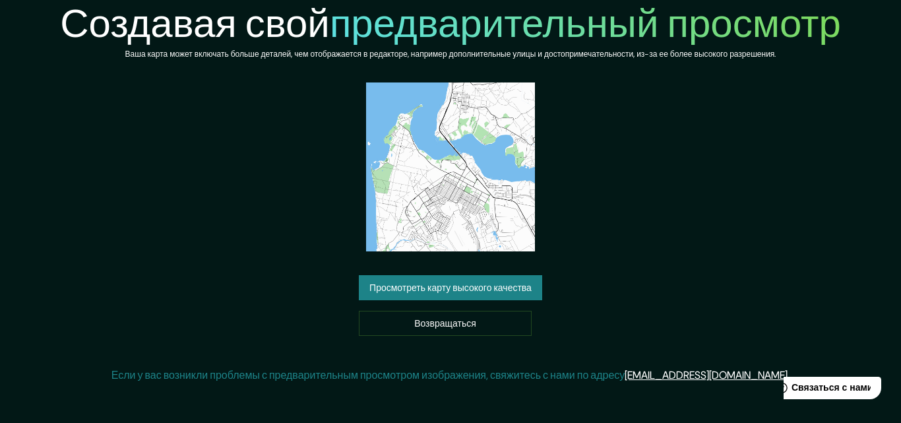
click at [502, 287] on font "Просмотреть карту высокого качества" at bounding box center [450, 288] width 162 height 12
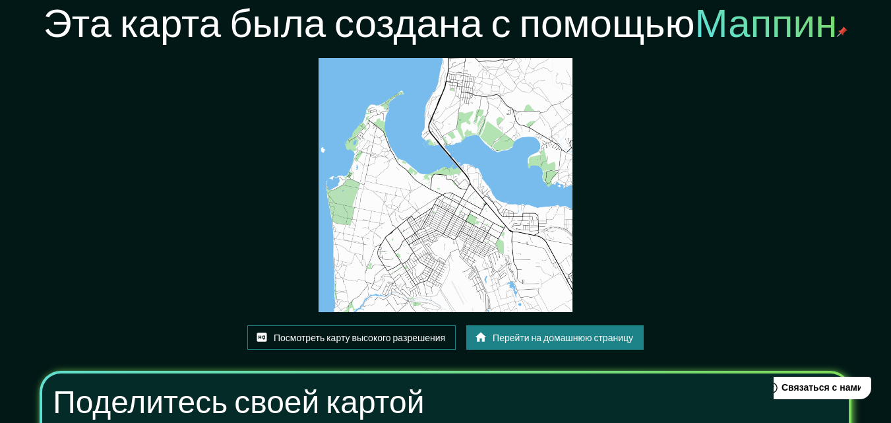
click at [363, 336] on font "Посмотреть карту высокого разрешения" at bounding box center [359, 338] width 171 height 12
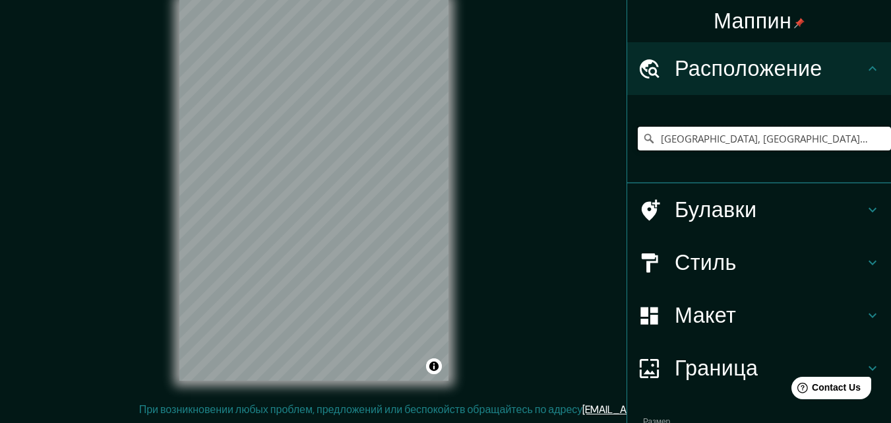
click at [851, 137] on input "Бердск, Новосибирская область, Россия" at bounding box center [764, 139] width 253 height 24
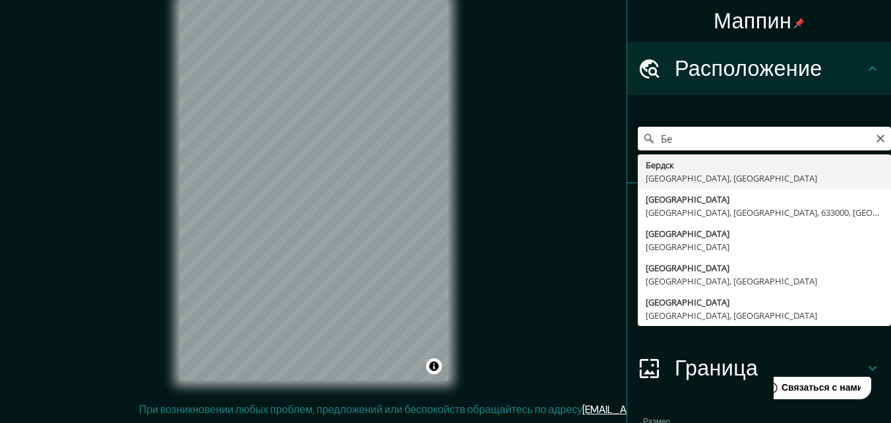
type input "Б"
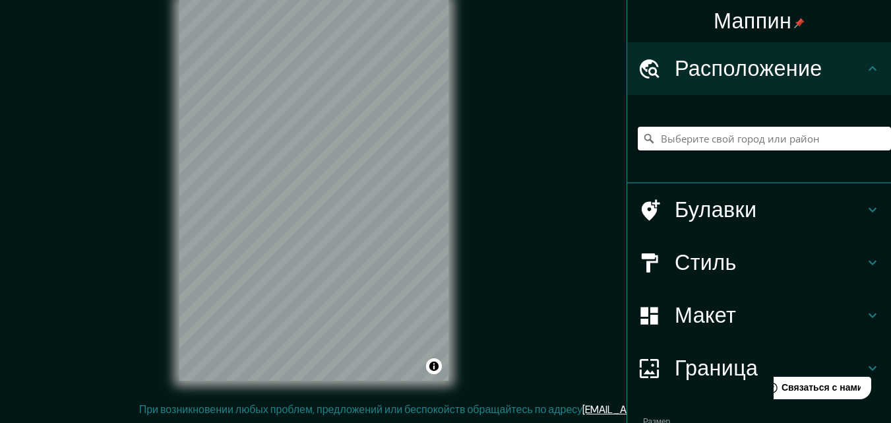
paste input "Элиста"
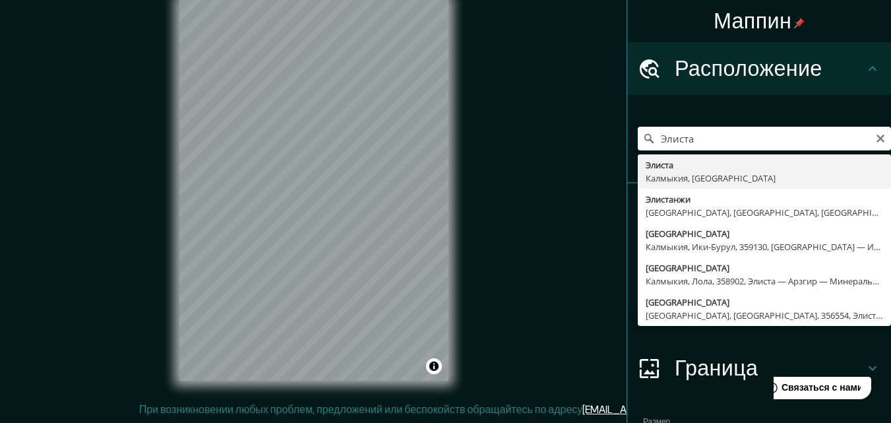
type input "Элиста, Калмыкия, Россия"
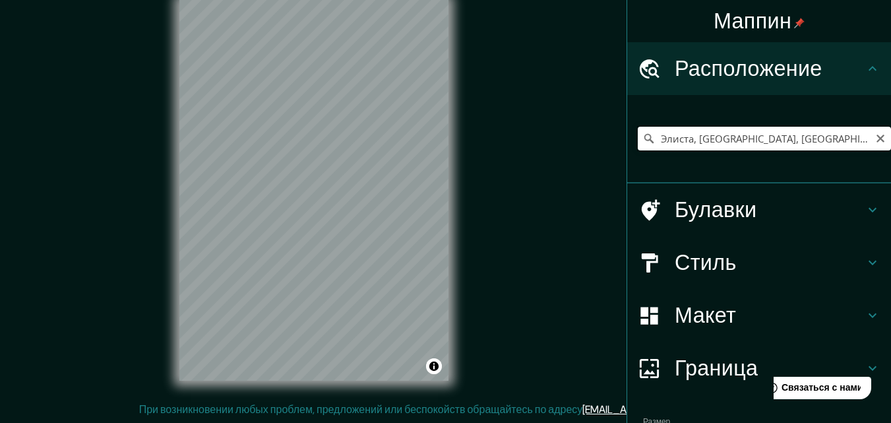
drag, startPoint x: 781, startPoint y: 142, endPoint x: 651, endPoint y: 135, distance: 130.1
click at [651, 135] on input "Элиста, Калмыкия, Россия" at bounding box center [764, 139] width 253 height 24
click at [865, 263] on icon at bounding box center [872, 263] width 16 height 16
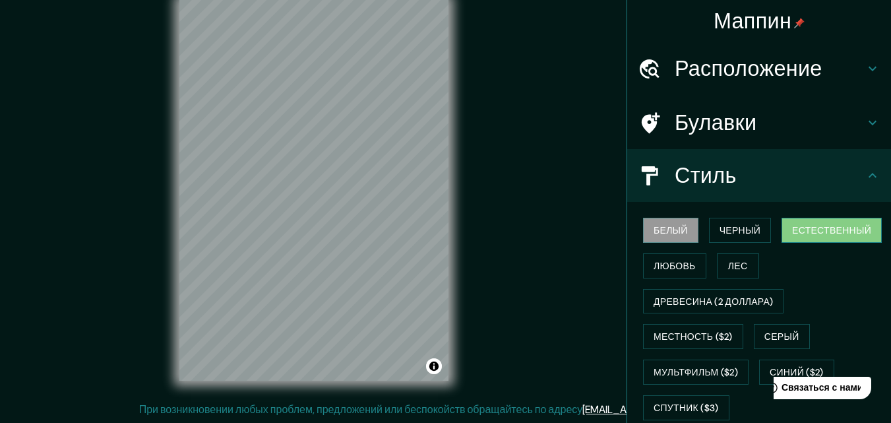
click at [816, 232] on font "Естественный" at bounding box center [831, 230] width 79 height 12
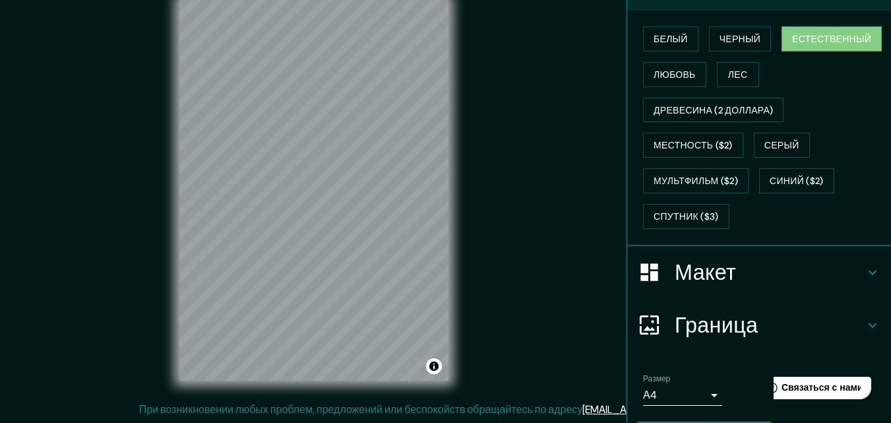
scroll to position [216, 0]
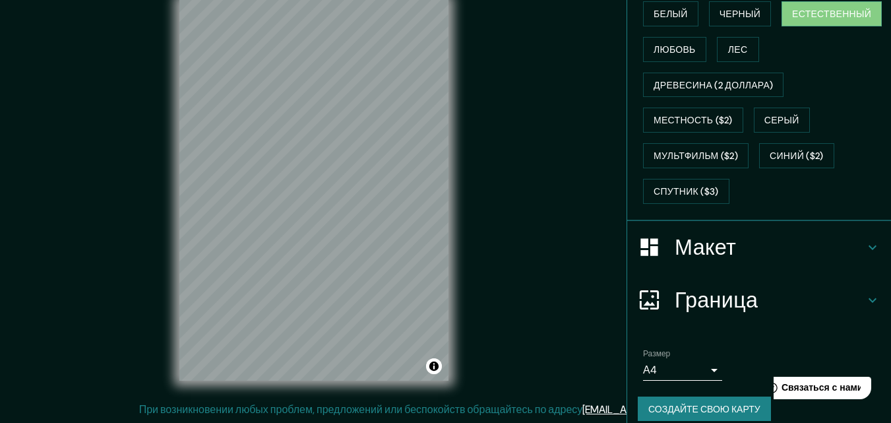
click at [864, 251] on icon at bounding box center [872, 247] width 16 height 16
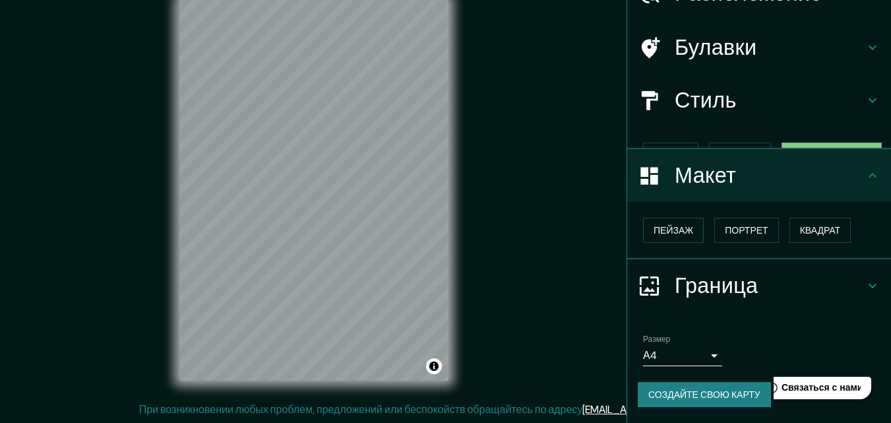
scroll to position [53, 0]
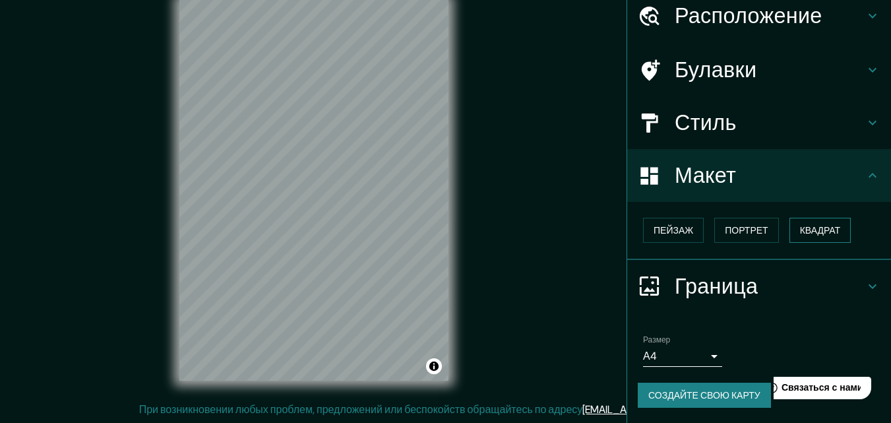
click at [802, 232] on font "Квадрат" at bounding box center [820, 230] width 41 height 12
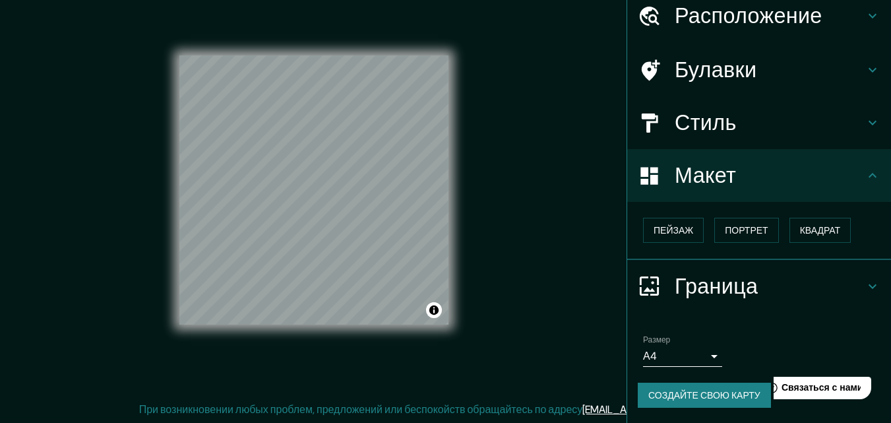
click at [699, 361] on body "Маппин Расположение Элиста, Калмыкия, Россия Булавки Стиль Макет Пейзаж Портрет…" at bounding box center [445, 190] width 891 height 423
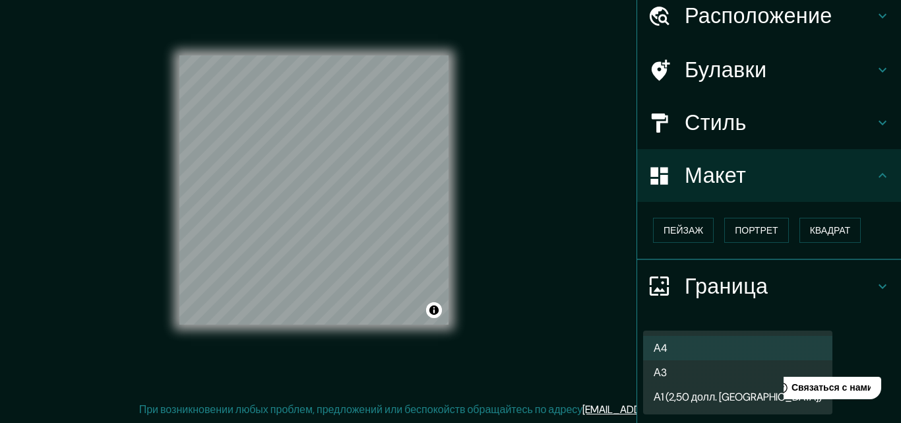
click at [663, 371] on font "А3" at bounding box center [659, 372] width 13 height 14
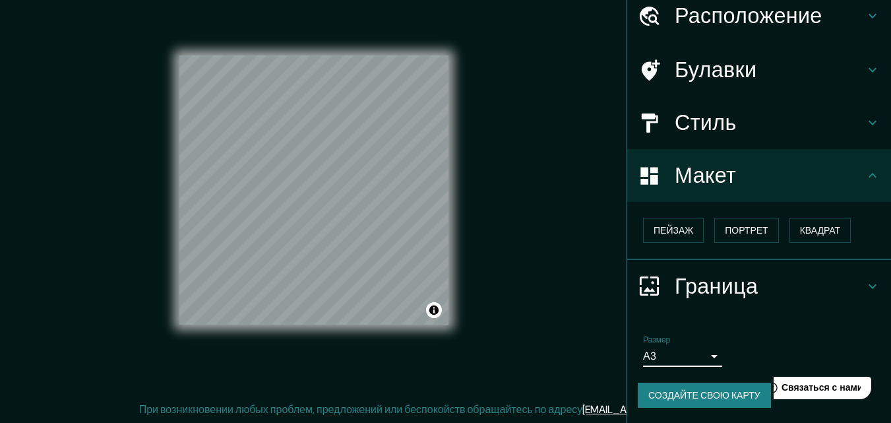
click at [690, 396] on font "Создайте свою карту" at bounding box center [704, 395] width 112 height 12
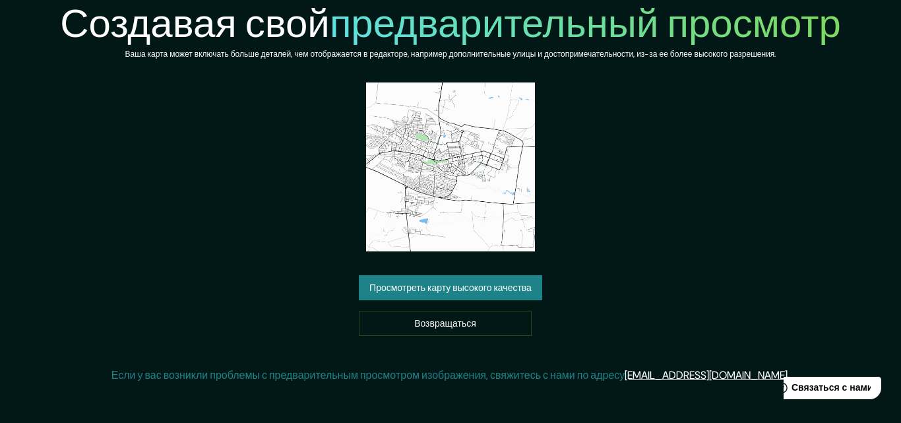
click at [493, 292] on font "Просмотреть карту высокого качества" at bounding box center [450, 288] width 162 height 12
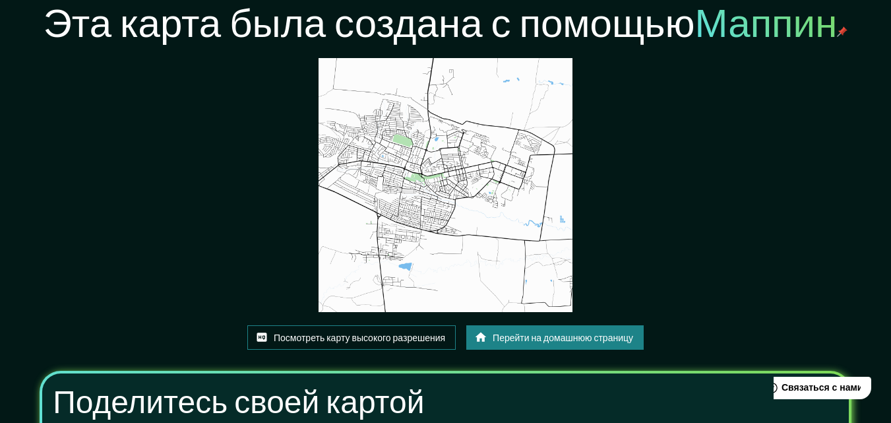
click at [399, 336] on font "Посмотреть карту высокого разрешения" at bounding box center [359, 338] width 171 height 12
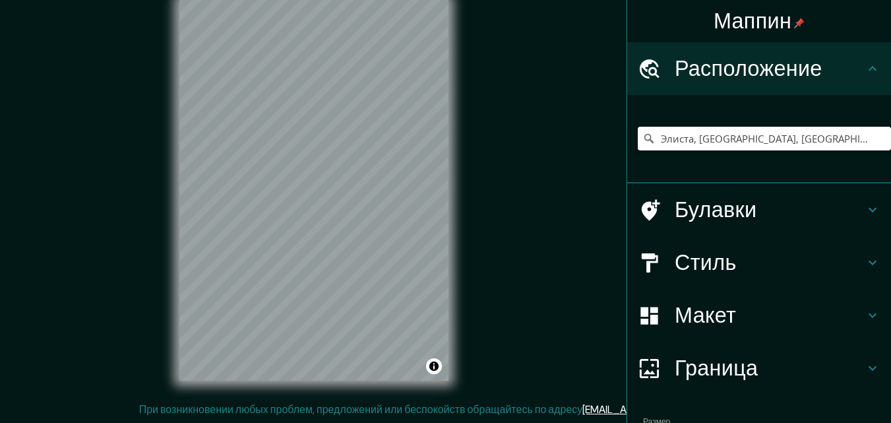
drag, startPoint x: 727, startPoint y: 142, endPoint x: 767, endPoint y: 135, distance: 40.8
click at [767, 135] on input "Элиста, [GEOGRAPHIC_DATA], [GEOGRAPHIC_DATA]" at bounding box center [764, 139] width 253 height 24
click at [810, 138] on input "Элиста, [GEOGRAPHIC_DATA], [GEOGRAPHIC_DATA]" at bounding box center [764, 139] width 253 height 24
drag, startPoint x: 774, startPoint y: 138, endPoint x: 651, endPoint y: 142, distance: 123.4
click at [651, 142] on input "Элиста, [GEOGRAPHIC_DATA], [GEOGRAPHIC_DATA]" at bounding box center [764, 139] width 253 height 24
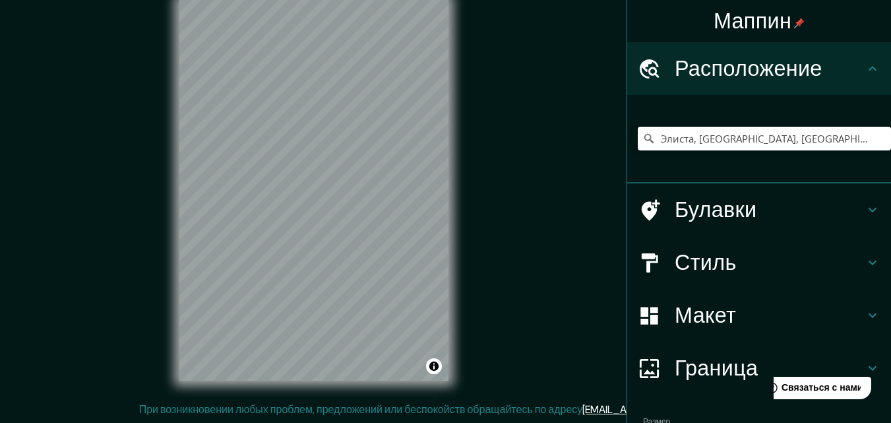
click at [786, 140] on input "Элиста, Калмыкия, Россия" at bounding box center [764, 139] width 253 height 24
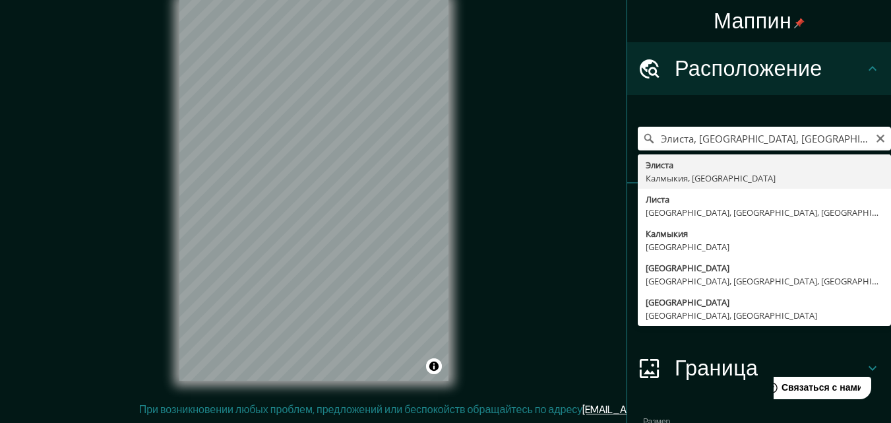
type input "Элиста, Калмыкия, Россия"
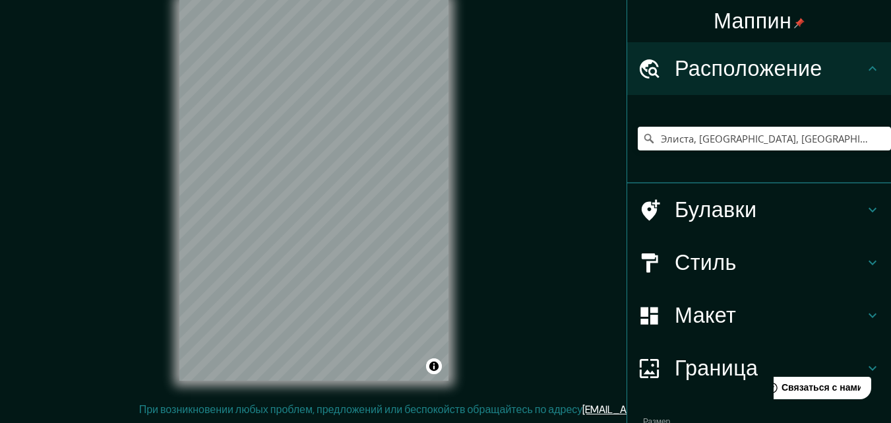
click at [864, 258] on icon at bounding box center [872, 263] width 16 height 16
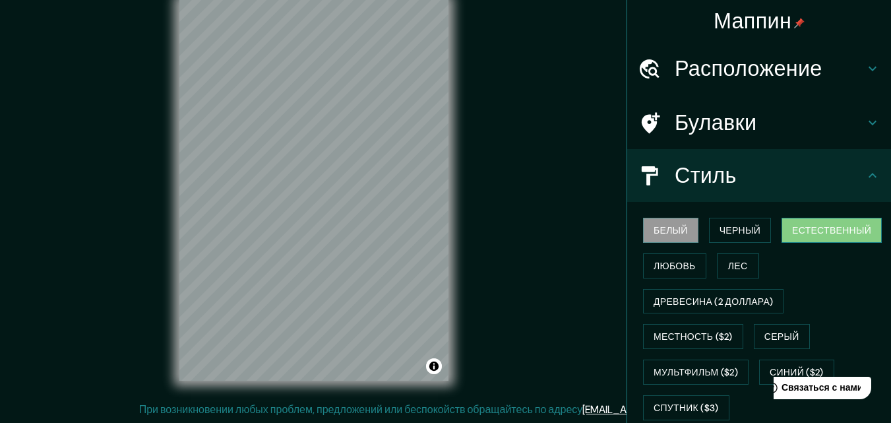
click at [821, 226] on font "Естественный" at bounding box center [831, 230] width 79 height 12
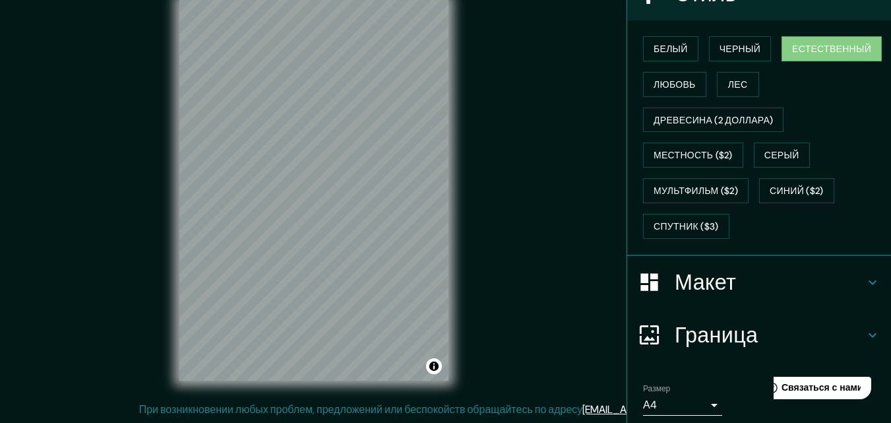
scroll to position [230, 0]
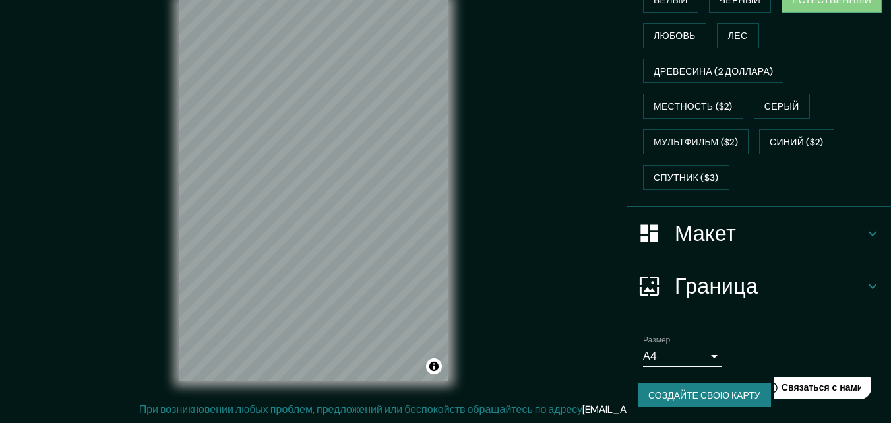
click at [868, 231] on icon at bounding box center [872, 233] width 16 height 16
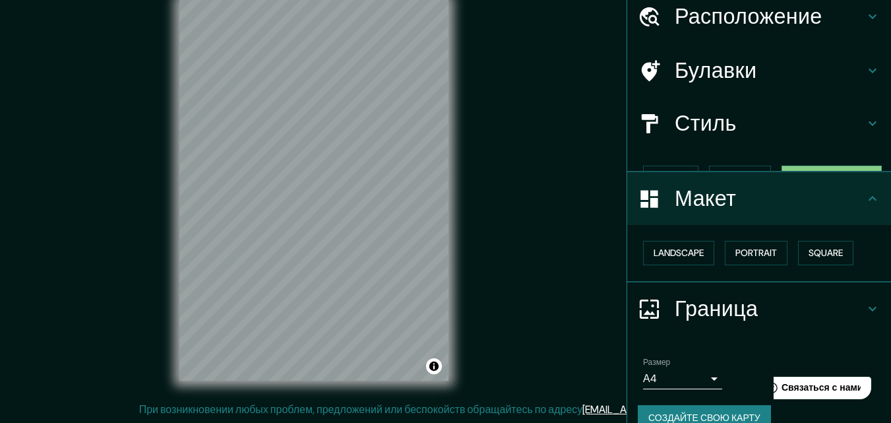
scroll to position [53, 0]
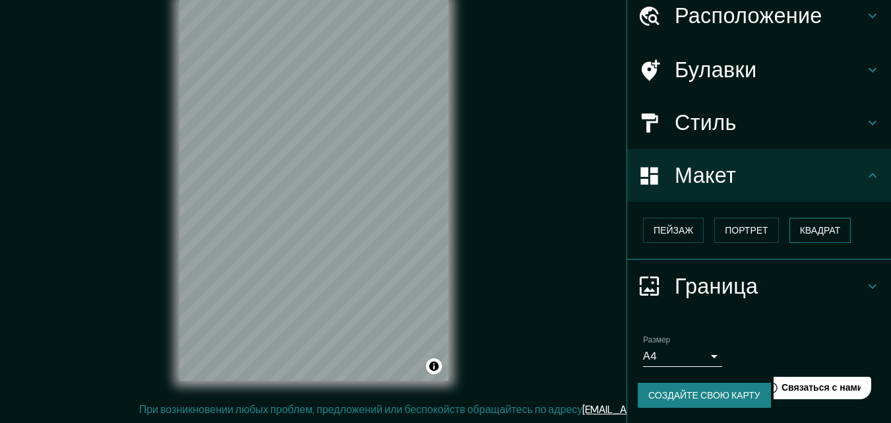
click at [816, 233] on font "Квадрат" at bounding box center [820, 230] width 41 height 12
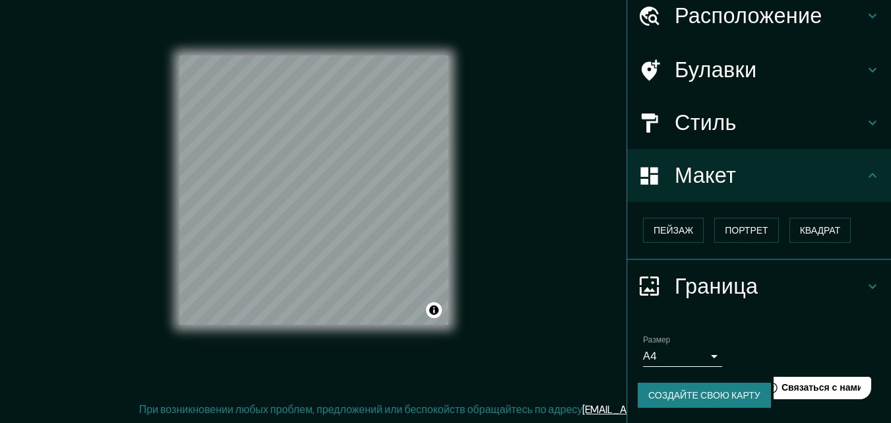
click at [702, 355] on body "Маппин Расположение Элиста, Калмыкия, Россия Булавки Стиль Макет Пейзаж Портрет…" at bounding box center [445, 190] width 891 height 423
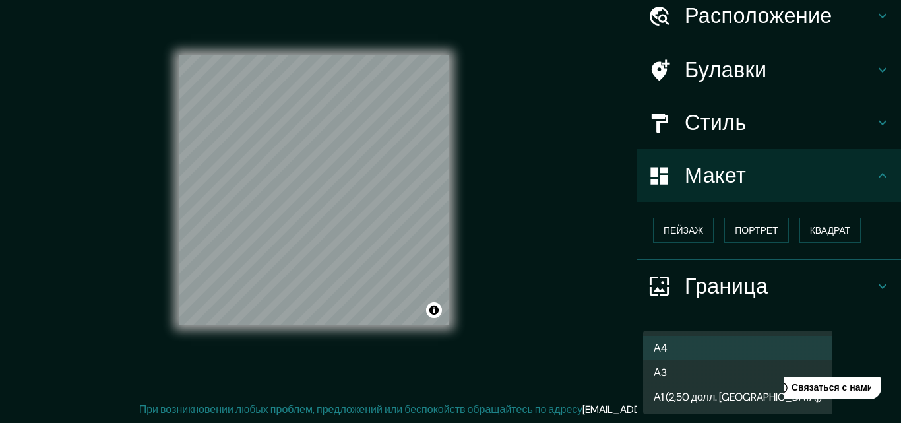
click at [674, 372] on li "А3" at bounding box center [737, 372] width 189 height 24
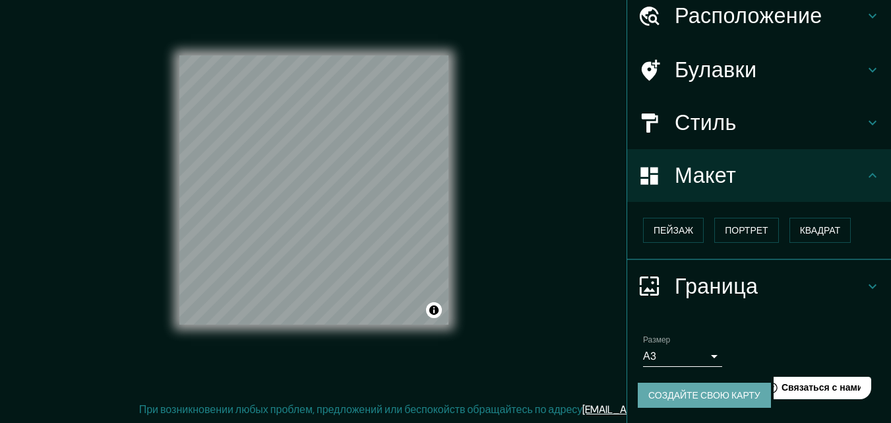
click at [684, 394] on font "Создайте свою карту" at bounding box center [704, 395] width 112 height 12
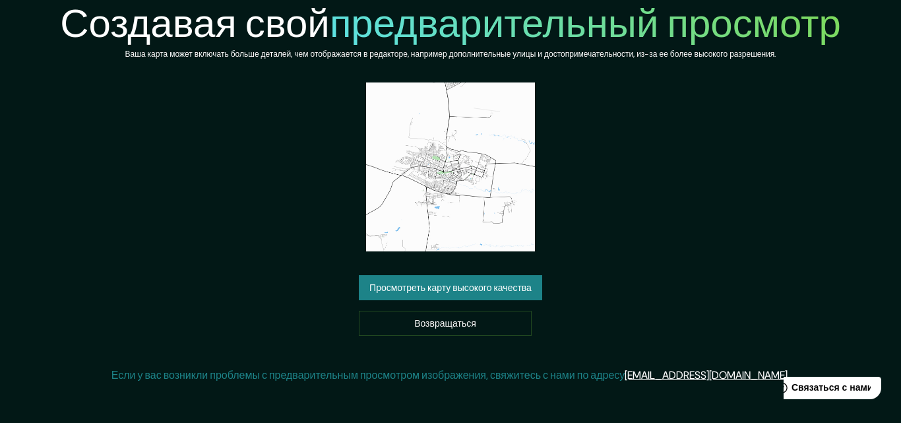
click at [476, 287] on font "Просмотреть карту высокого качества" at bounding box center [450, 288] width 162 height 12
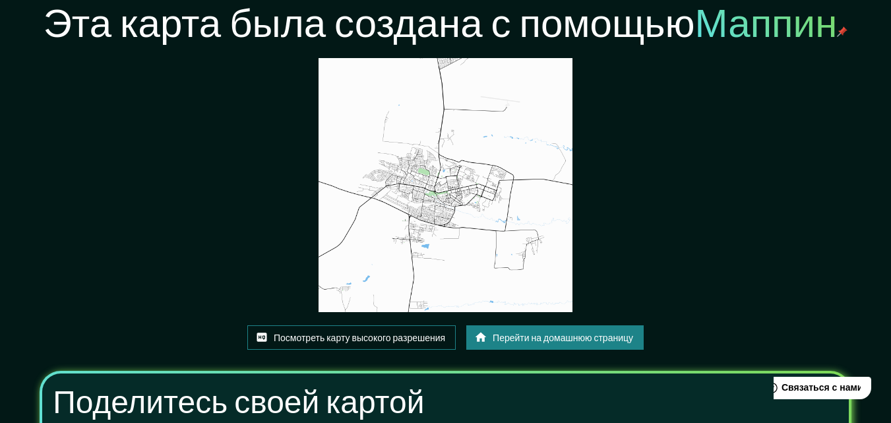
click at [388, 340] on font "Посмотреть карту высокого разрешения" at bounding box center [359, 338] width 171 height 12
